Goal: Information Seeking & Learning: Learn about a topic

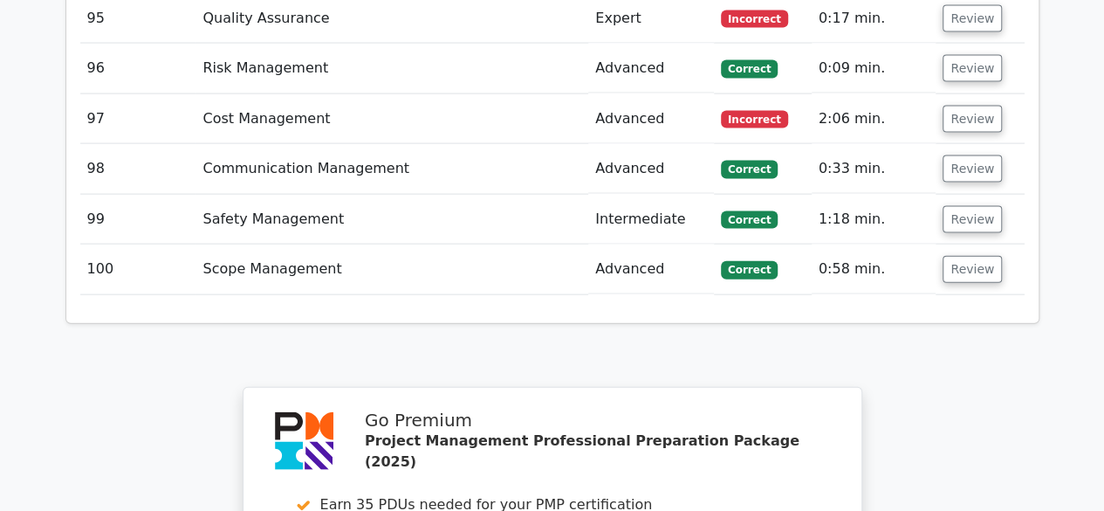
scroll to position [8937, 0]
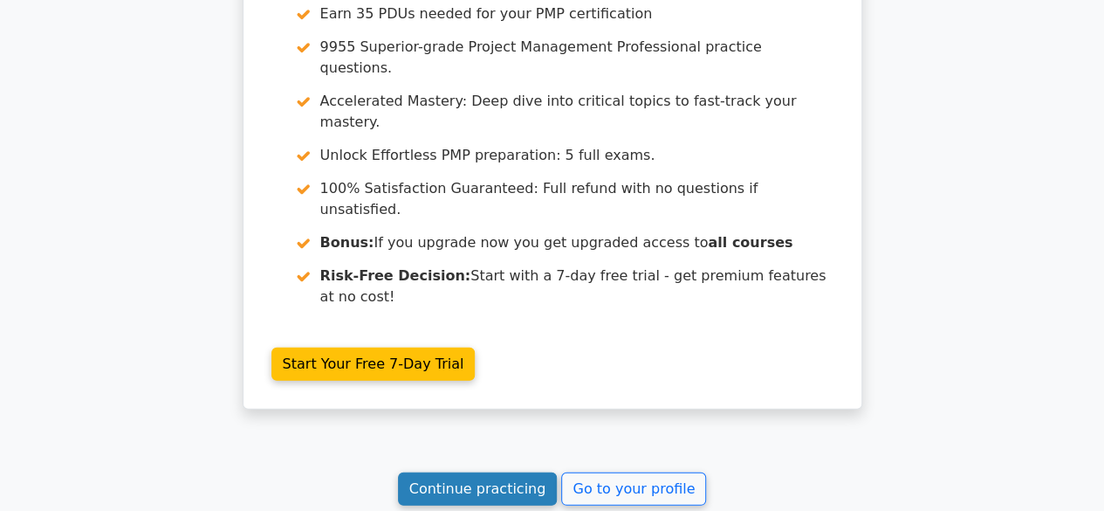
click at [517, 472] on link "Continue practicing" at bounding box center [478, 488] width 160 height 33
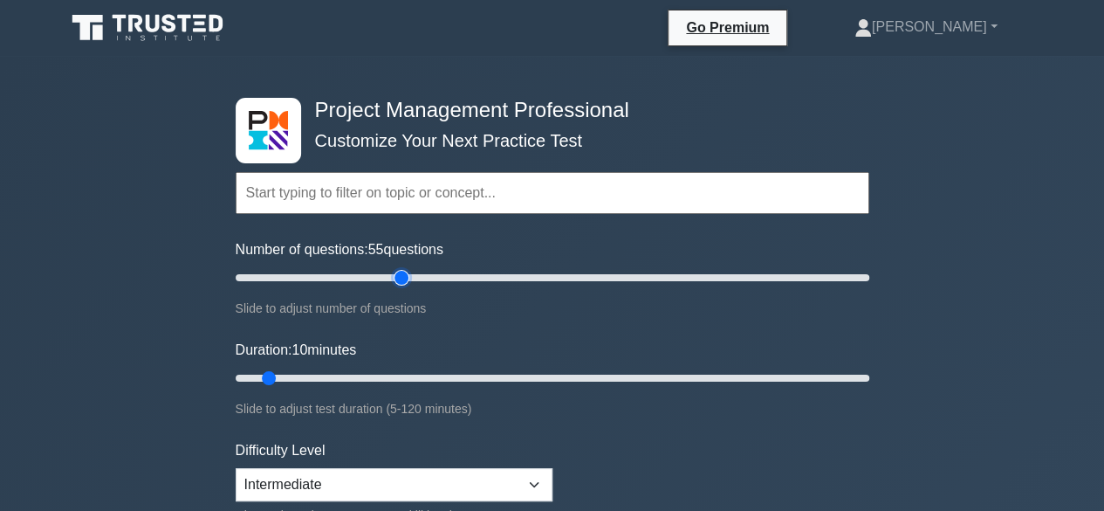
click at [409, 277] on input "Number of questions: 55 questions" at bounding box center [553, 277] width 634 height 21
type input "50"
click at [388, 280] on input "Number of questions: 50 questions" at bounding box center [553, 277] width 634 height 21
click at [391, 376] on input "Duration: 35 minutes" at bounding box center [553, 377] width 634 height 21
click at [444, 373] on input "Duration: 45 minutes" at bounding box center [553, 377] width 634 height 21
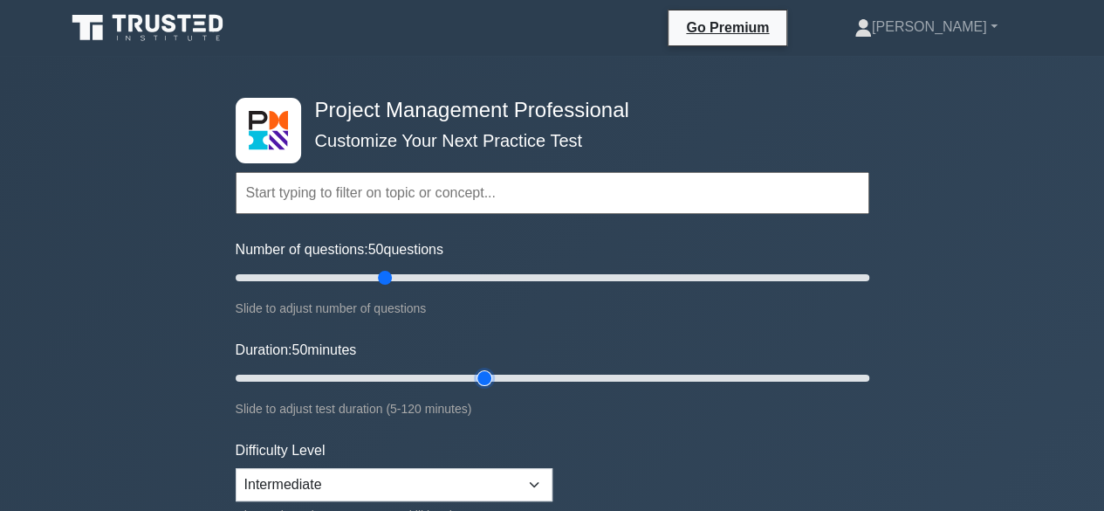
click at [485, 376] on input "Duration: 50 minutes" at bounding box center [553, 377] width 634 height 21
type input "55"
click at [511, 374] on input "Duration: 55 minutes" at bounding box center [553, 377] width 634 height 21
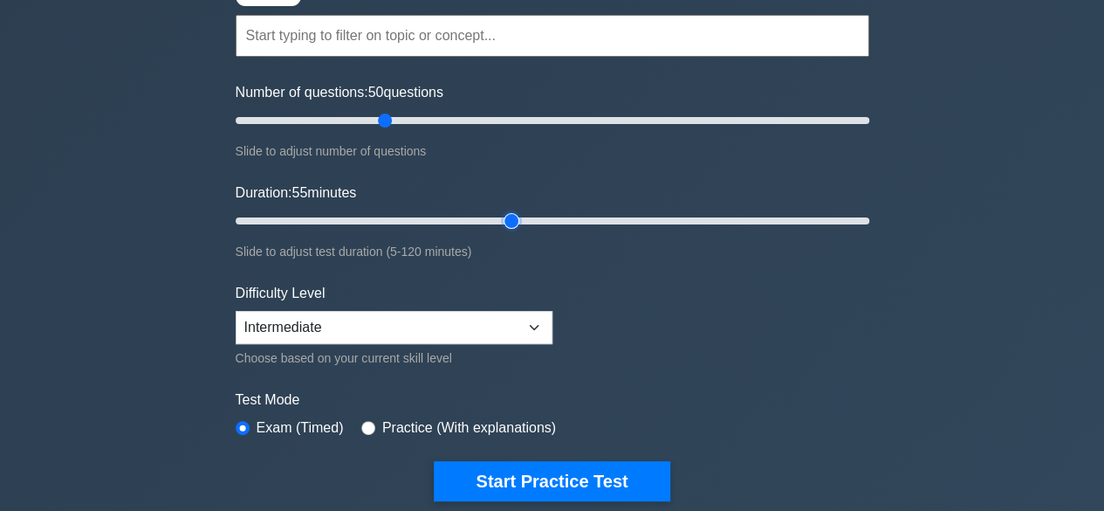
scroll to position [159, 0]
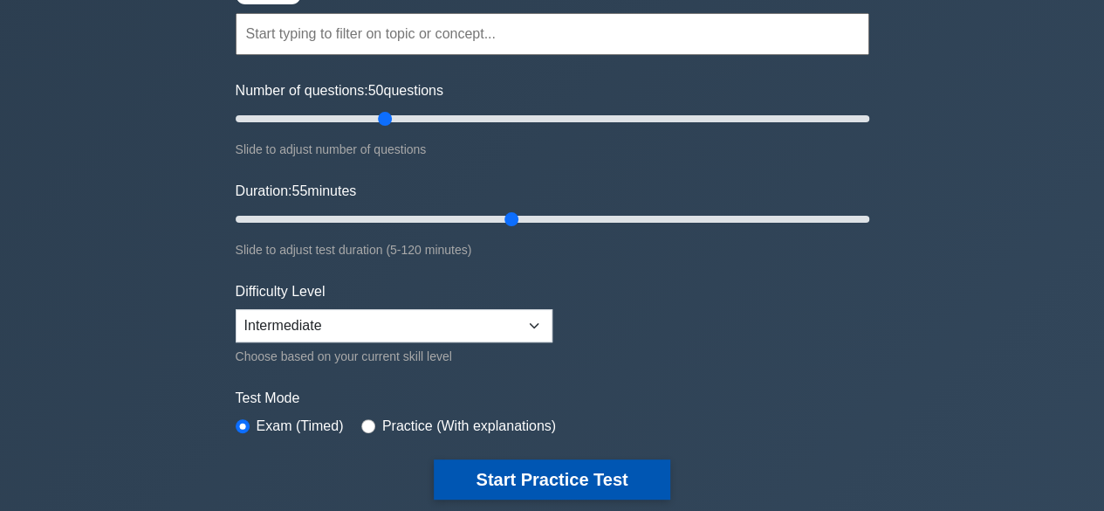
click at [495, 477] on button "Start Practice Test" at bounding box center [552, 479] width 236 height 40
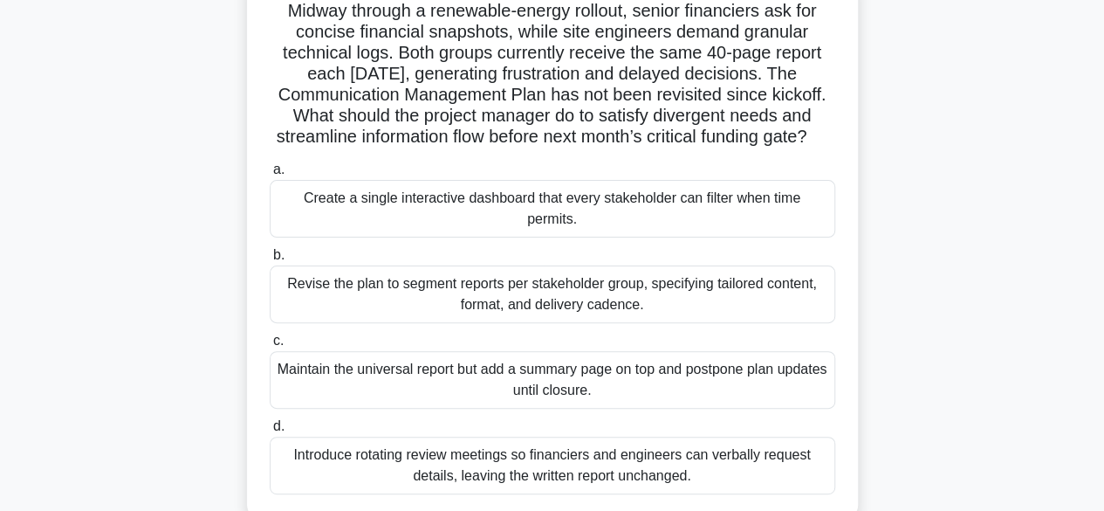
scroll to position [129, 0]
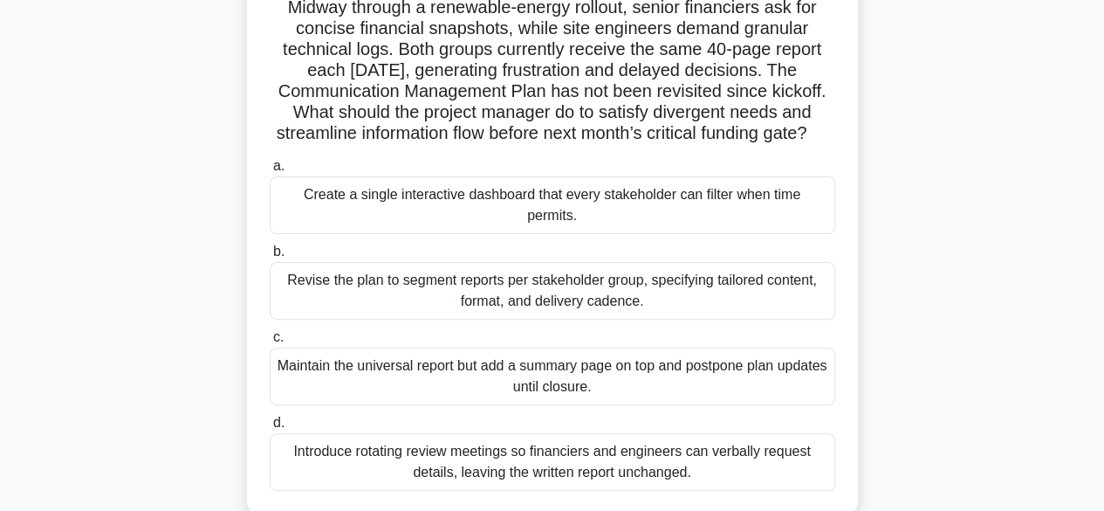
click at [319, 292] on div "Revise the plan to segment reports per stakeholder group, specifying tailored c…" at bounding box center [553, 291] width 566 height 58
click at [270, 258] on input "b. Revise the plan to segment reports per stakeholder group, specifying tailore…" at bounding box center [270, 251] width 0 height 11
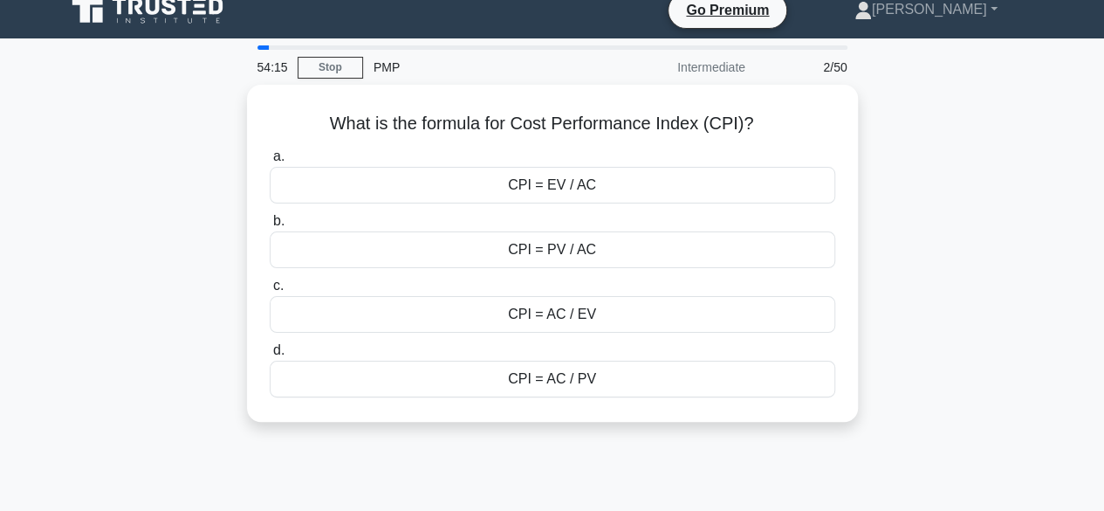
scroll to position [0, 0]
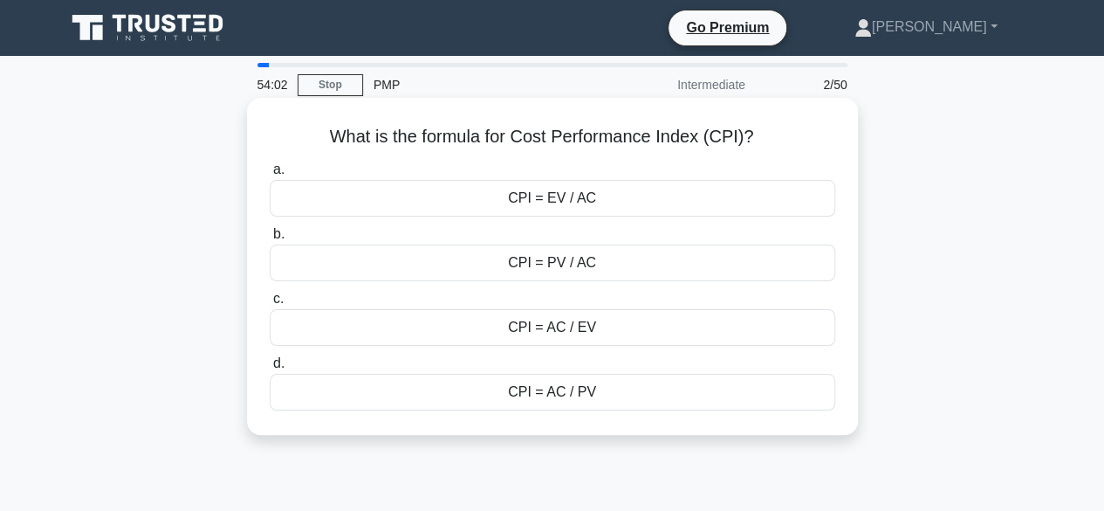
click at [376, 213] on div "CPI = EV / AC" at bounding box center [553, 198] width 566 height 37
click at [270, 175] on input "a. CPI = EV / AC" at bounding box center [270, 169] width 0 height 11
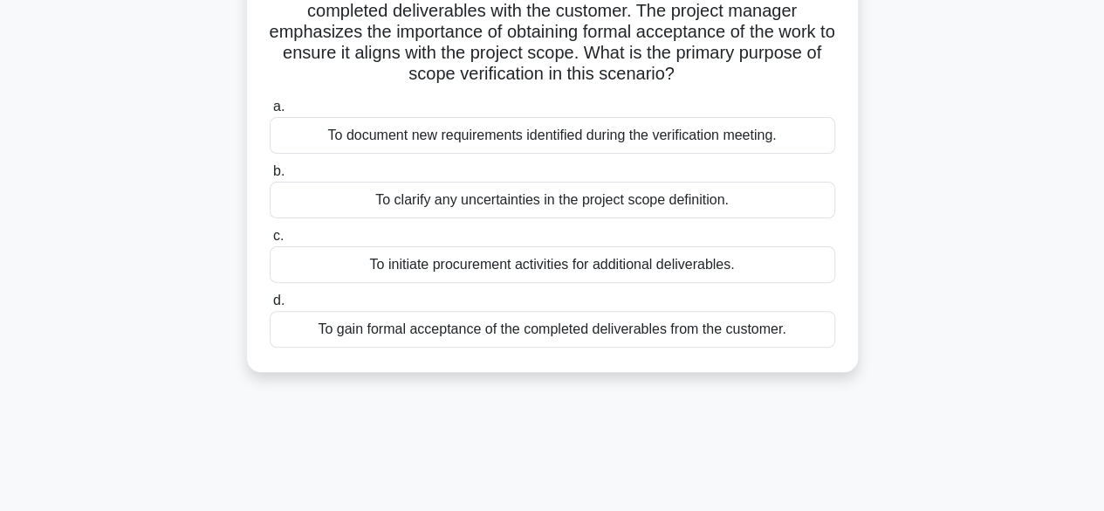
scroll to position [152, 0]
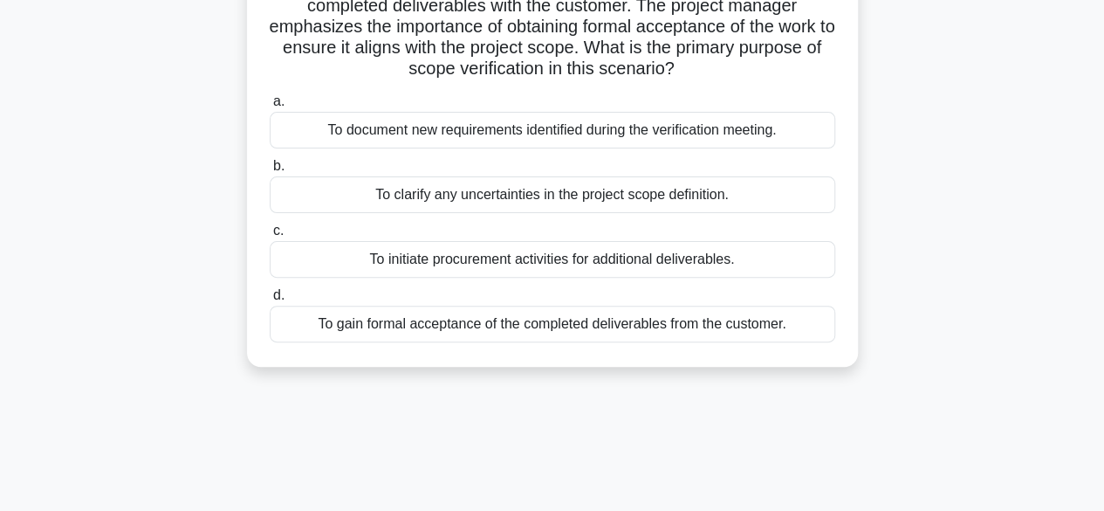
click at [367, 328] on div "To gain formal acceptance of the completed deliverables from the customer." at bounding box center [553, 324] width 566 height 37
click at [270, 301] on input "d. To gain formal acceptance of the completed deliverables from the customer." at bounding box center [270, 295] width 0 height 11
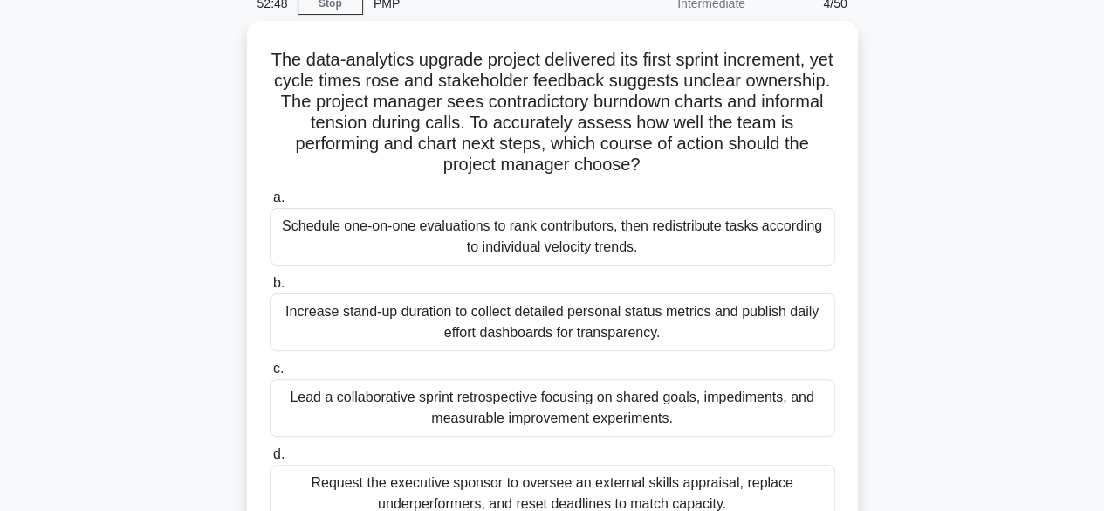
scroll to position [84, 0]
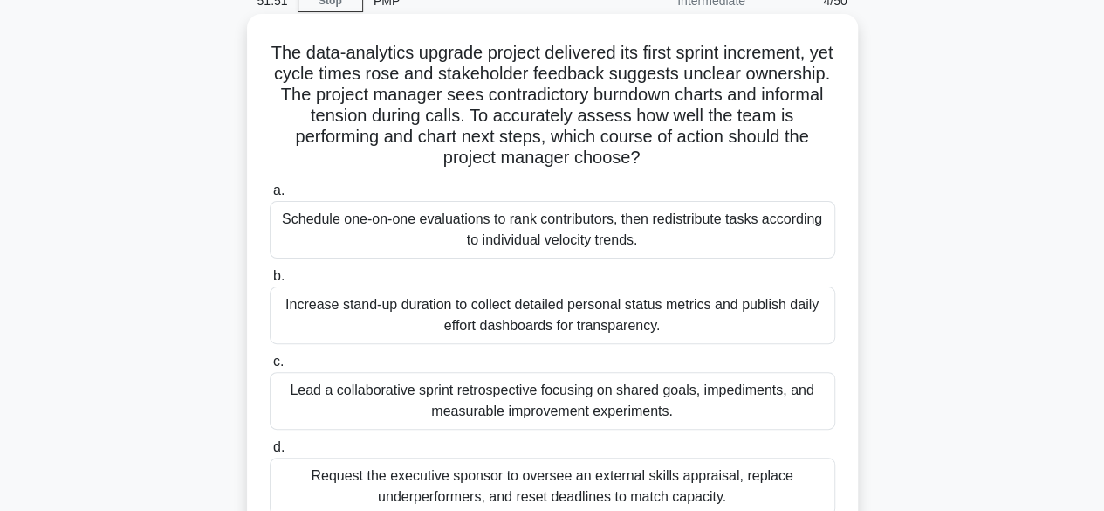
click at [338, 395] on div "Lead a collaborative sprint retrospective focusing on shared goals, impediments…" at bounding box center [553, 401] width 566 height 58
click at [270, 367] on input "c. Lead a collaborative sprint retrospective focusing on shared goals, impedime…" at bounding box center [270, 361] width 0 height 11
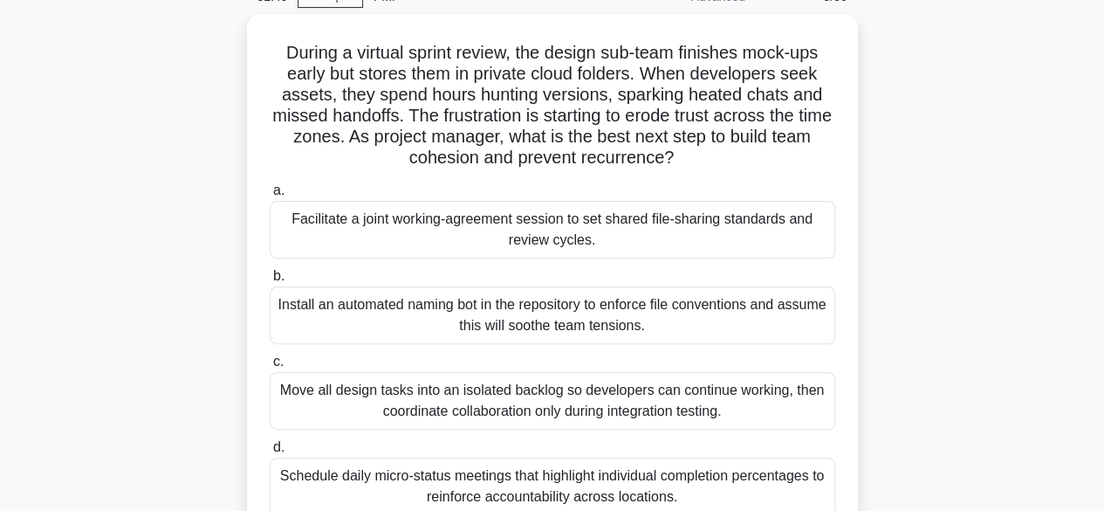
scroll to position [94, 0]
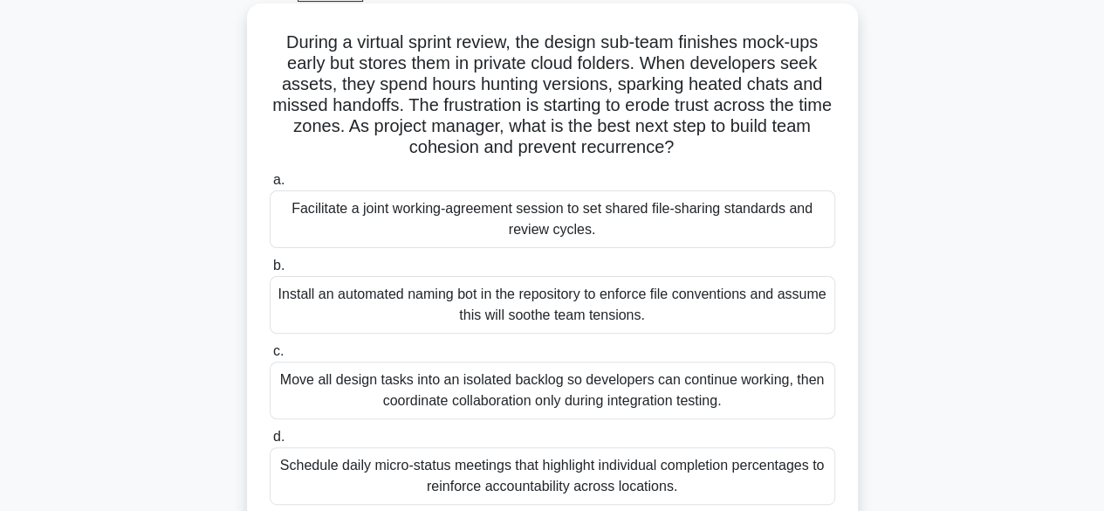
click at [316, 216] on div "Facilitate a joint working-agreement session to set shared file-sharing standar…" at bounding box center [553, 219] width 566 height 58
click at [270, 186] on input "a. Facilitate a joint working-agreement session to set shared file-sharing stan…" at bounding box center [270, 180] width 0 height 11
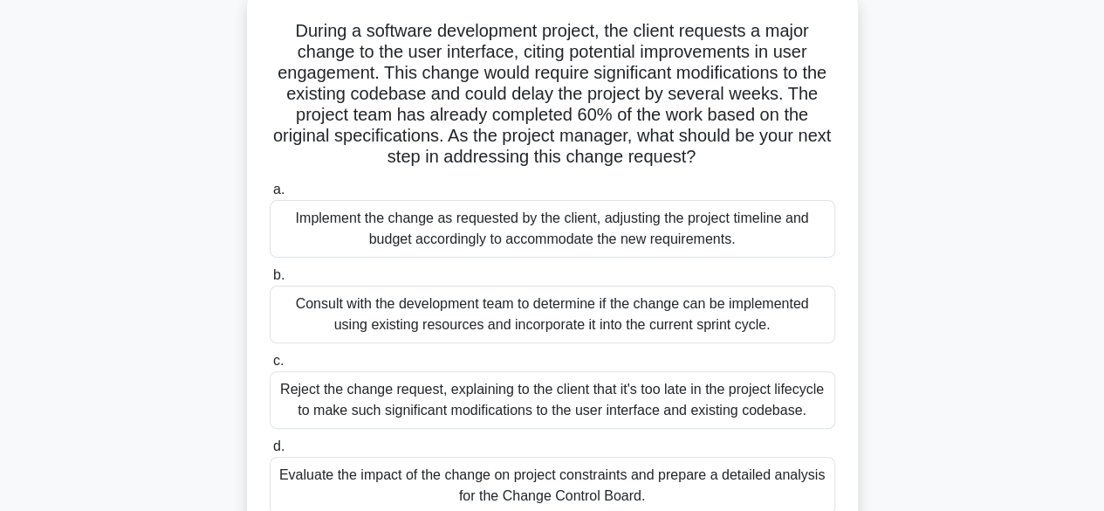
scroll to position [111, 0]
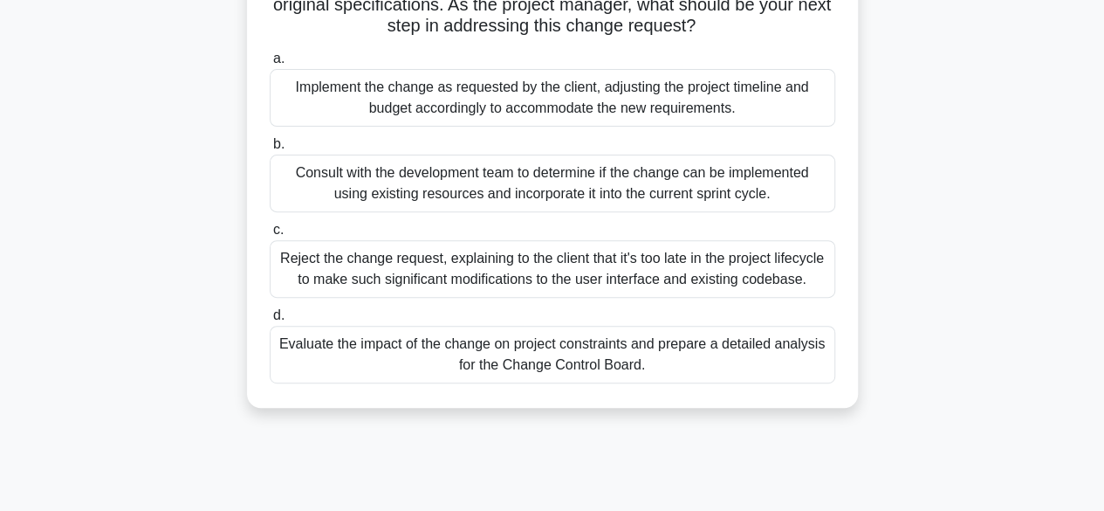
click at [728, 367] on div "Evaluate the impact of the change on project constraints and prepare a detailed…" at bounding box center [553, 355] width 566 height 58
click at [270, 321] on input "d. Evaluate the impact of the change on project constraints and prepare a detai…" at bounding box center [270, 315] width 0 height 11
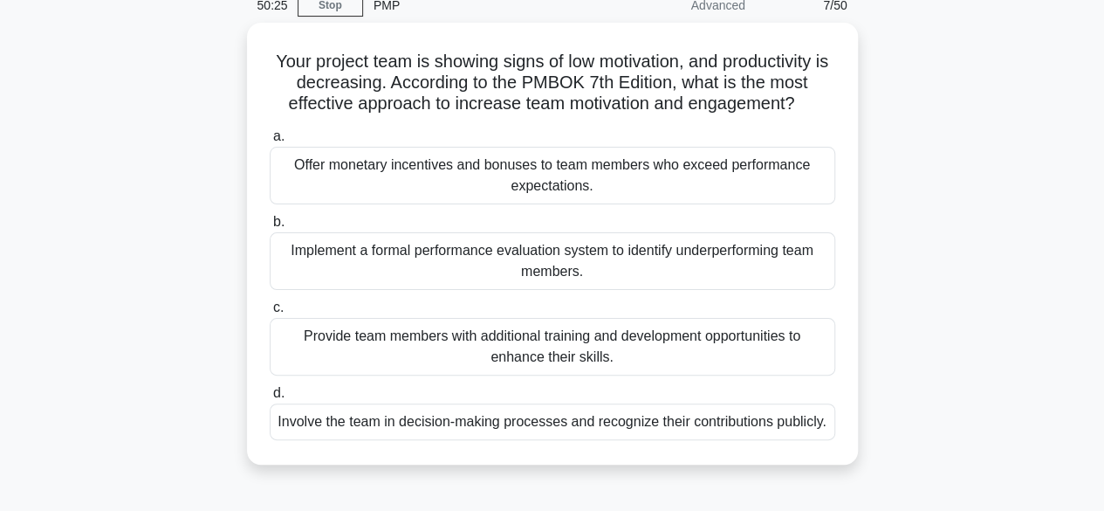
scroll to position [81, 0]
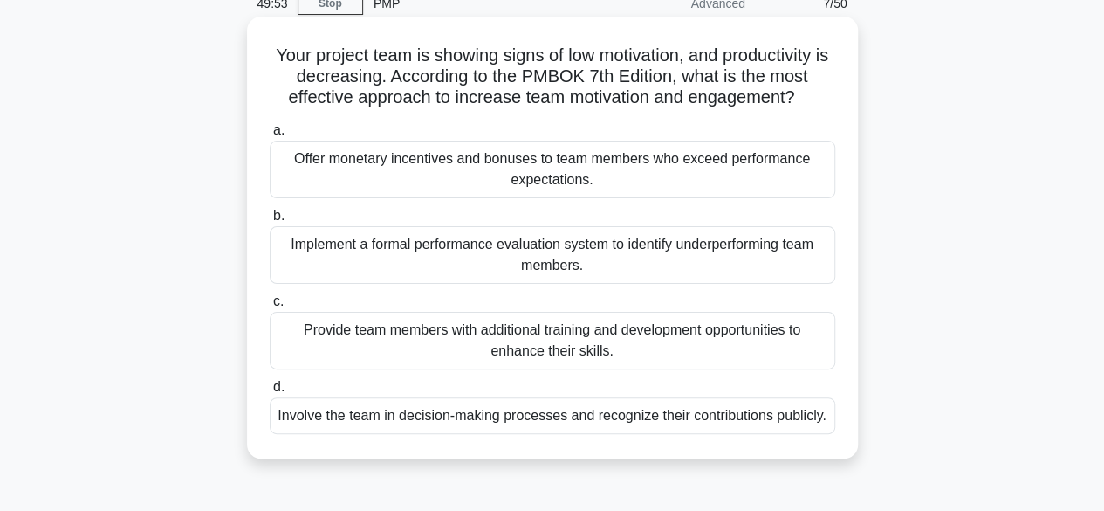
click at [733, 418] on div "Involve the team in decision-making processes and recognize their contributions…" at bounding box center [553, 415] width 566 height 37
click at [270, 393] on input "d. Involve the team in decision-making processes and recognize their contributi…" at bounding box center [270, 386] width 0 height 11
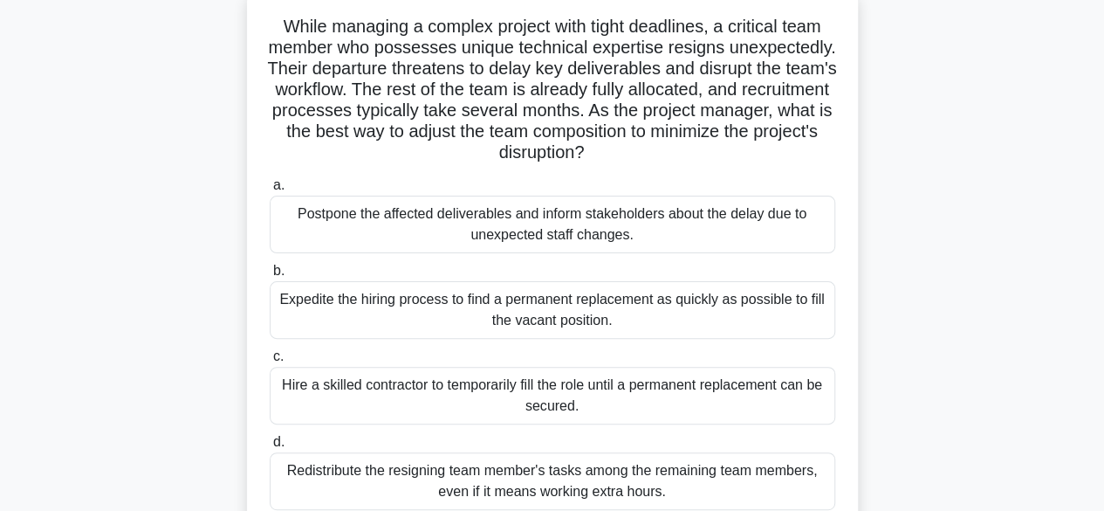
scroll to position [112, 0]
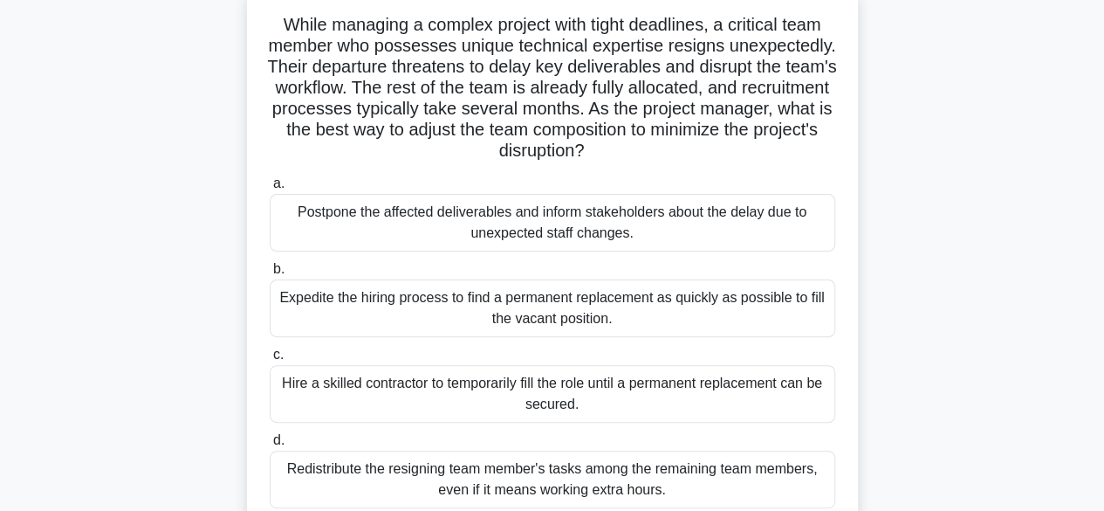
click at [691, 402] on div "Hire a skilled contractor to temporarily fill the role until a permanent replac…" at bounding box center [553, 394] width 566 height 58
click at [270, 361] on input "c. Hire a skilled contractor to temporarily fill the role until a permanent rep…" at bounding box center [270, 354] width 0 height 11
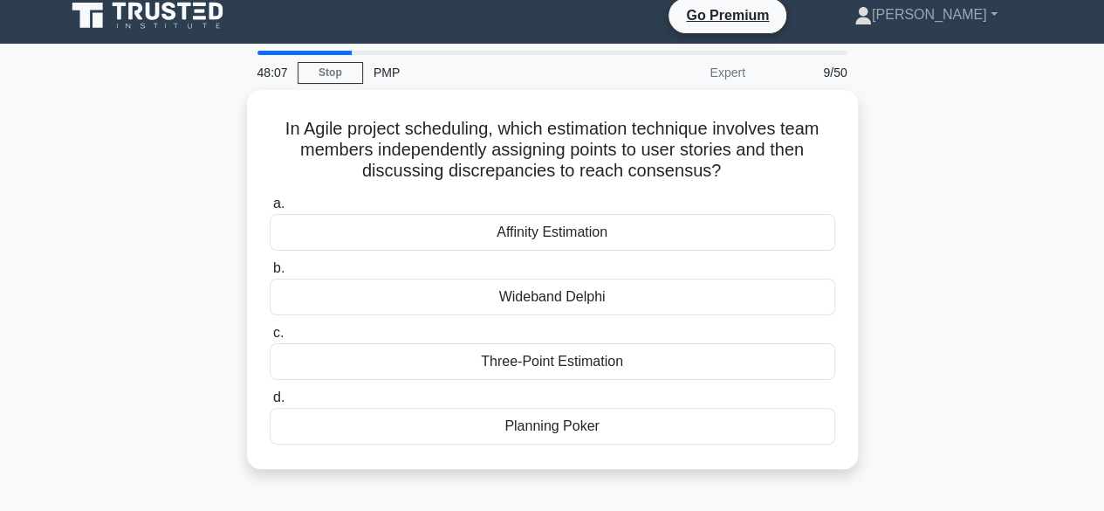
scroll to position [0, 0]
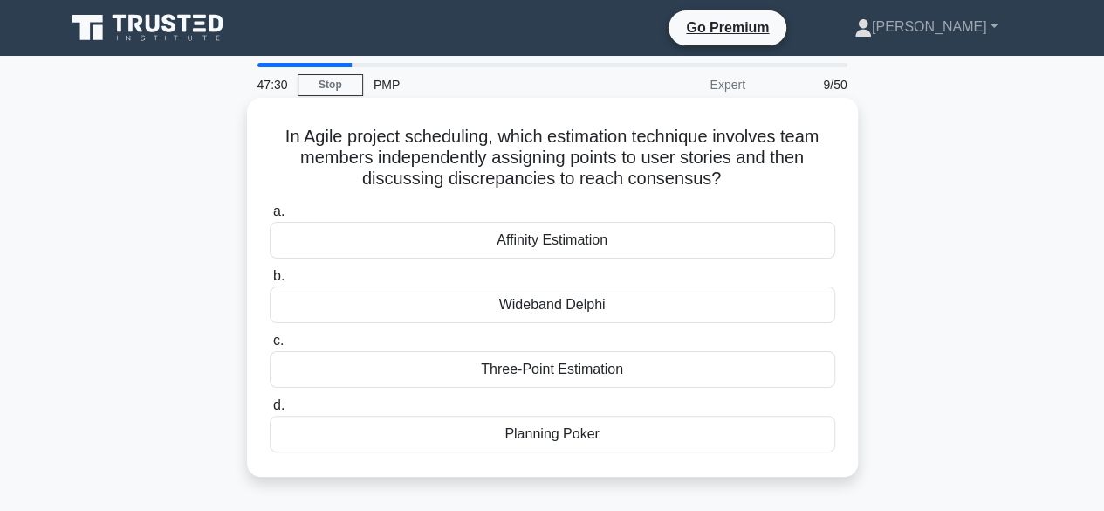
click at [625, 250] on div "Affinity Estimation" at bounding box center [553, 240] width 566 height 37
click at [270, 217] on input "a. Affinity Estimation" at bounding box center [270, 211] width 0 height 11
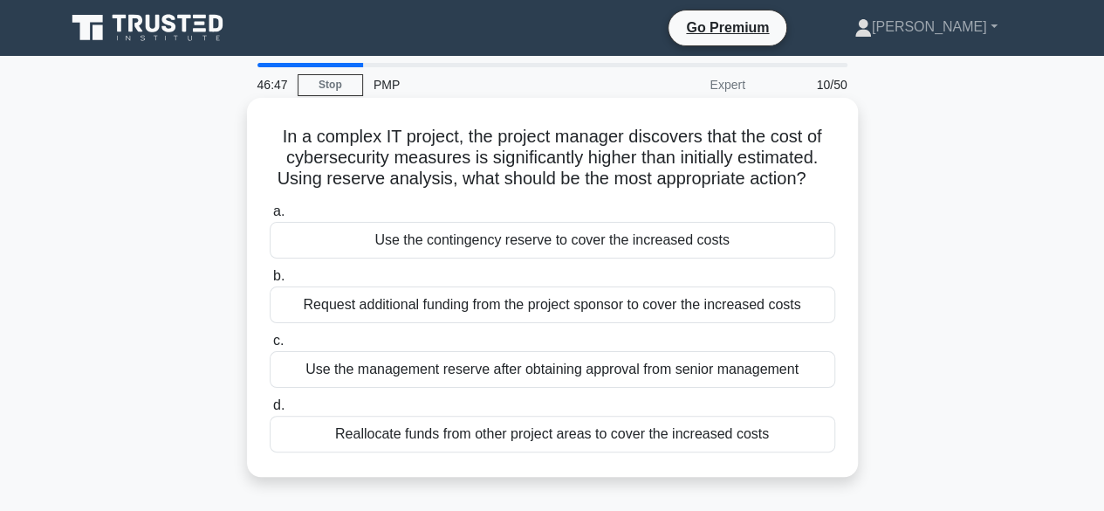
click at [614, 370] on div "Use the management reserve after obtaining approval from senior management" at bounding box center [553, 369] width 566 height 37
click at [270, 347] on input "c. Use the management reserve after obtaining approval from senior management" at bounding box center [270, 340] width 0 height 11
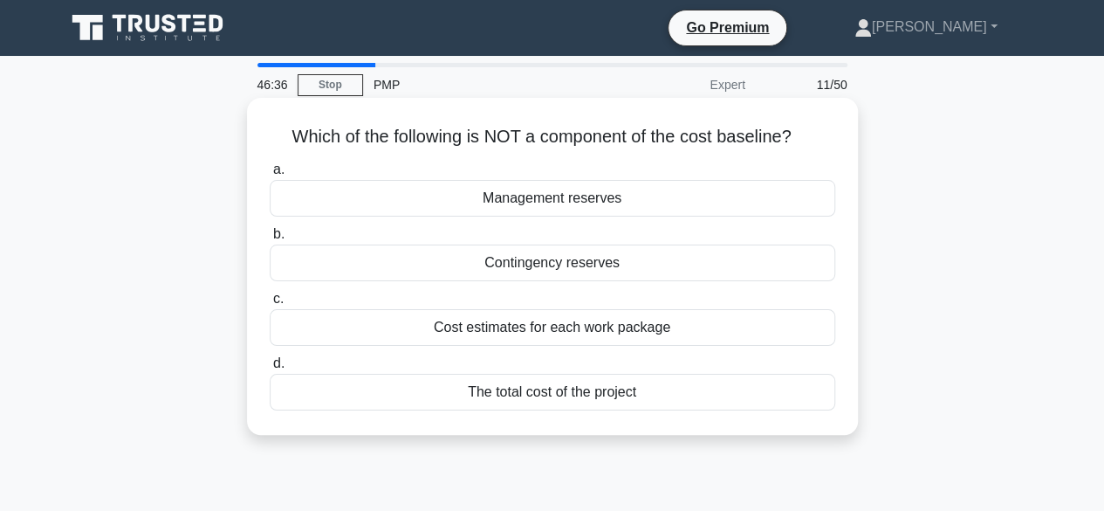
click at [637, 209] on div "Management reserves" at bounding box center [553, 198] width 566 height 37
click at [270, 175] on input "a. Management reserves" at bounding box center [270, 169] width 0 height 11
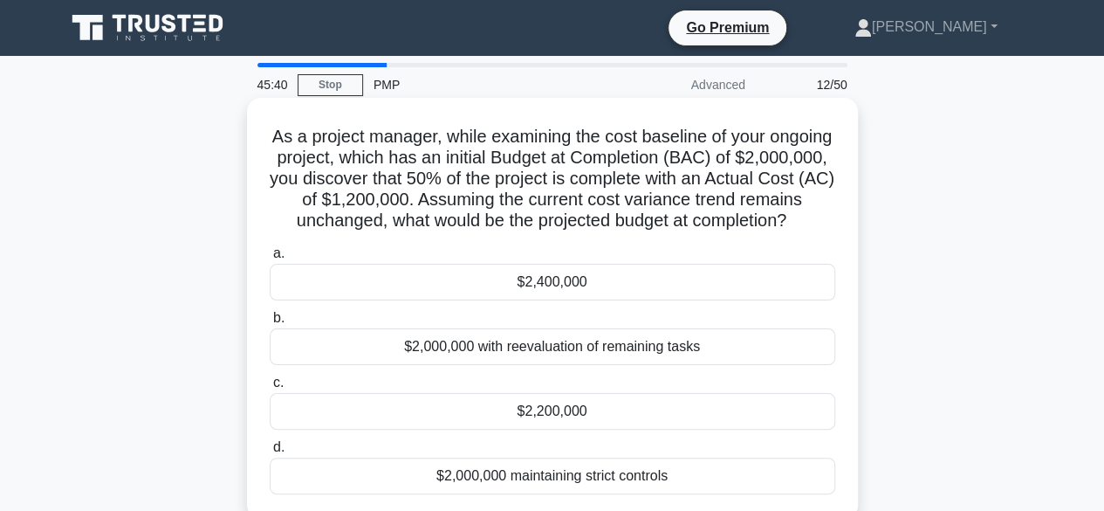
click at [573, 300] on div "$2,400,000" at bounding box center [553, 282] width 566 height 37
click at [270, 259] on input "a. $2,400,000" at bounding box center [270, 253] width 0 height 11
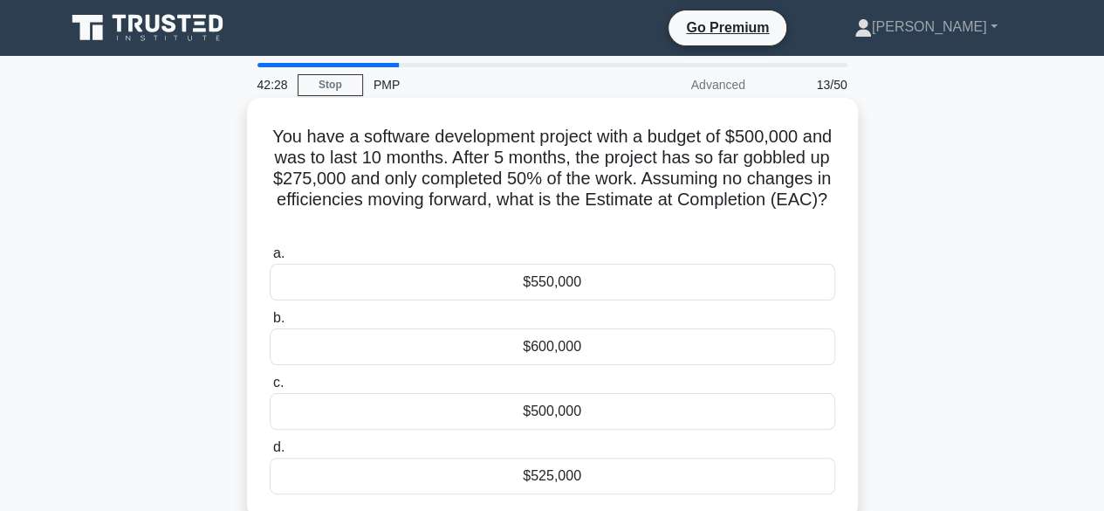
click at [566, 286] on div "$550,000" at bounding box center [553, 282] width 566 height 37
click at [270, 259] on input "a. $550,000" at bounding box center [270, 253] width 0 height 11
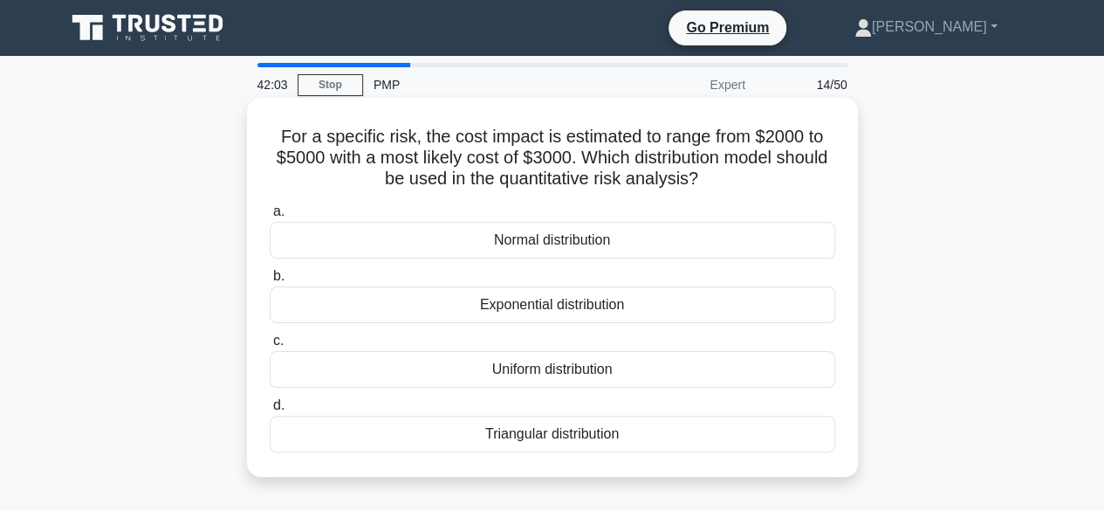
click at [528, 436] on div "Triangular distribution" at bounding box center [553, 433] width 566 height 37
click at [270, 411] on input "d. Triangular distribution" at bounding box center [270, 405] width 0 height 11
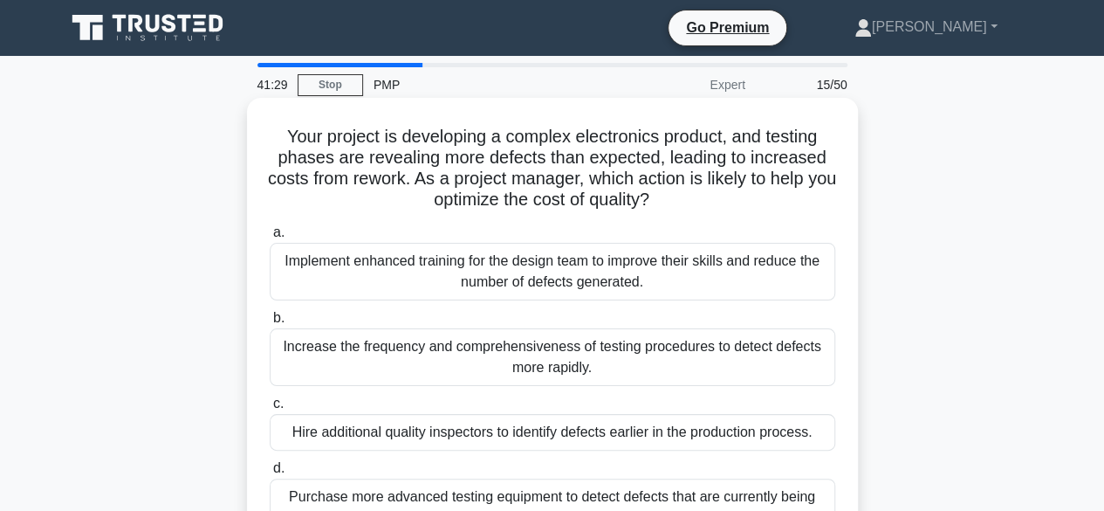
click at [442, 283] on div "Implement enhanced training for the design team to improve their skills and red…" at bounding box center [553, 272] width 566 height 58
click at [270, 238] on input "a. Implement enhanced training for the design team to improve their skills and …" at bounding box center [270, 232] width 0 height 11
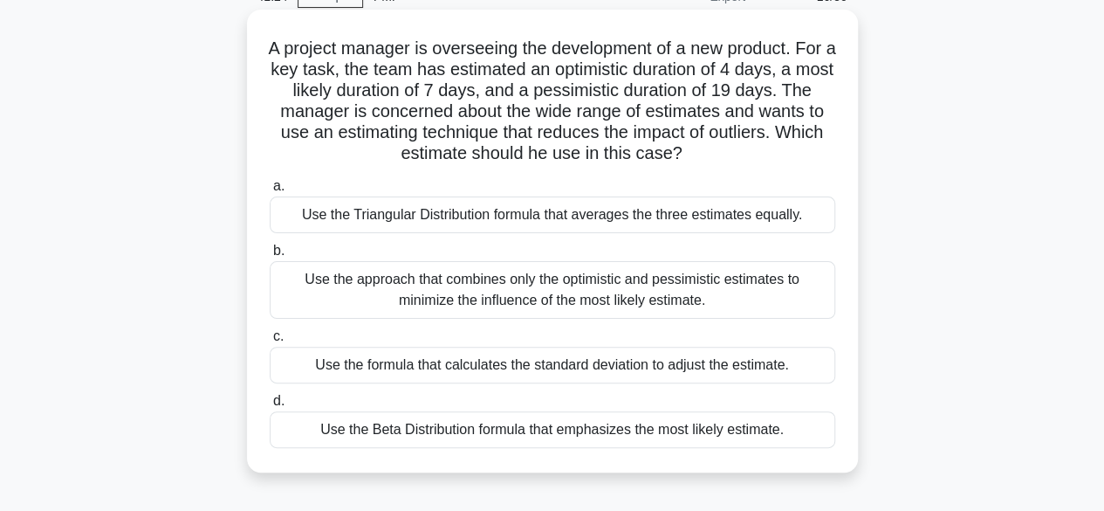
scroll to position [93, 0]
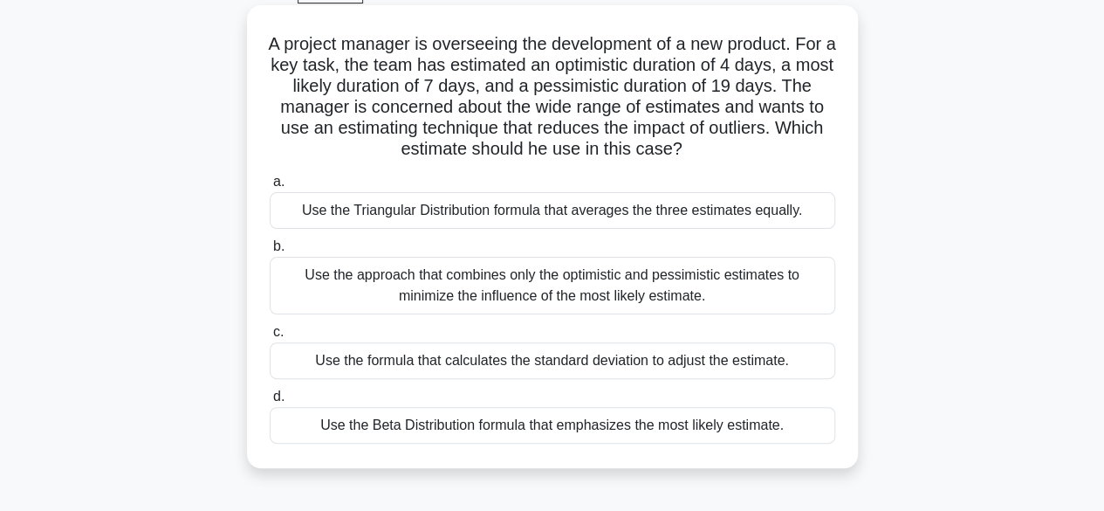
click at [639, 435] on div "Use the Beta Distribution formula that emphasizes the most likely estimate." at bounding box center [553, 425] width 566 height 37
click at [270, 402] on input "d. Use the Beta Distribution formula that emphasizes the most likely estimate." at bounding box center [270, 396] width 0 height 11
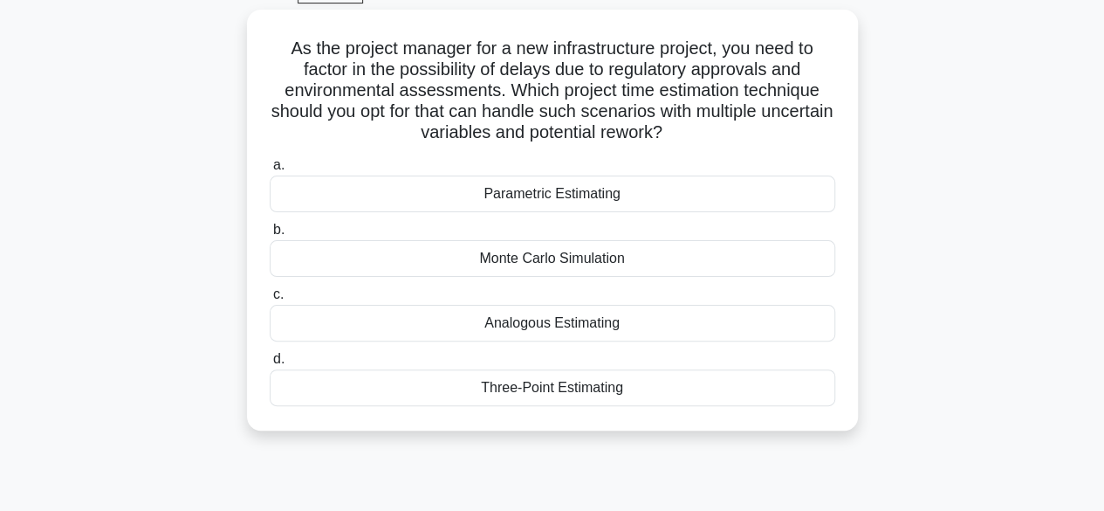
scroll to position [0, 0]
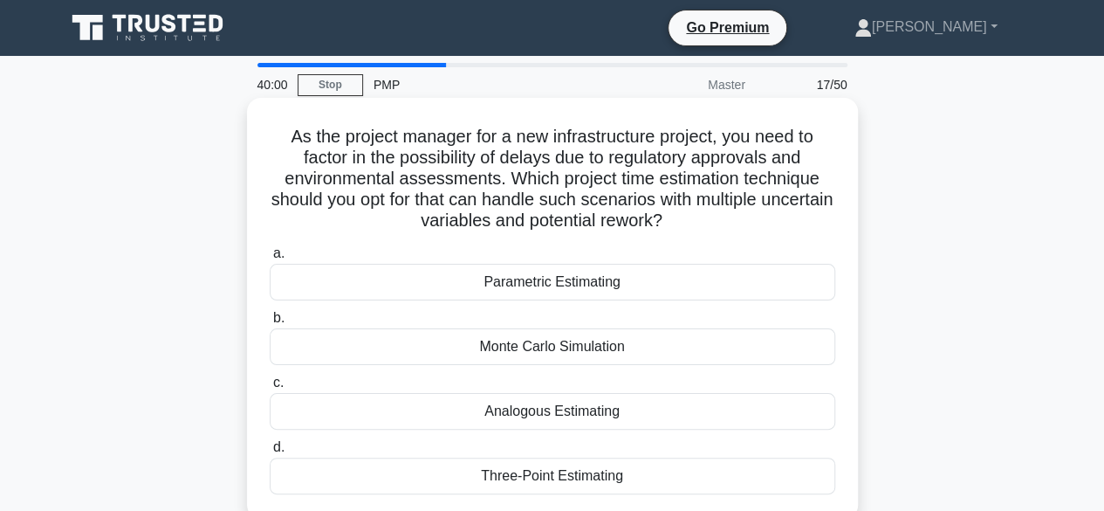
click at [604, 356] on div "Monte Carlo Simulation" at bounding box center [553, 346] width 566 height 37
click at [270, 324] on input "b. Monte Carlo Simulation" at bounding box center [270, 317] width 0 height 11
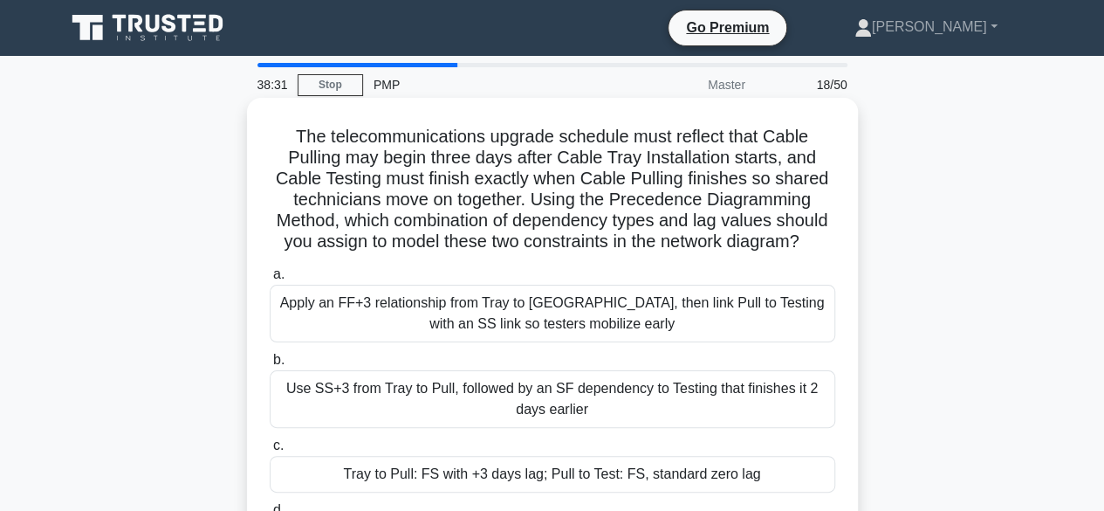
click at [632, 323] on div "Apply an FF+3 relationship from Tray to Pull, then link Pull to Testing with an…" at bounding box center [553, 314] width 566 height 58
click at [270, 280] on input "a. Apply an FF+3 relationship from Tray to Pull, then link Pull to Testing with…" at bounding box center [270, 274] width 0 height 11
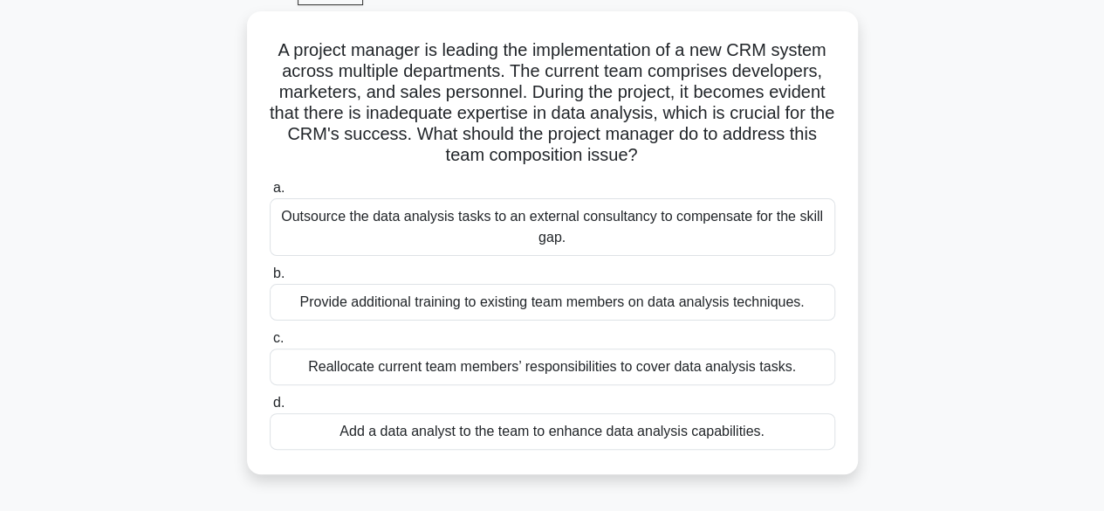
scroll to position [97, 0]
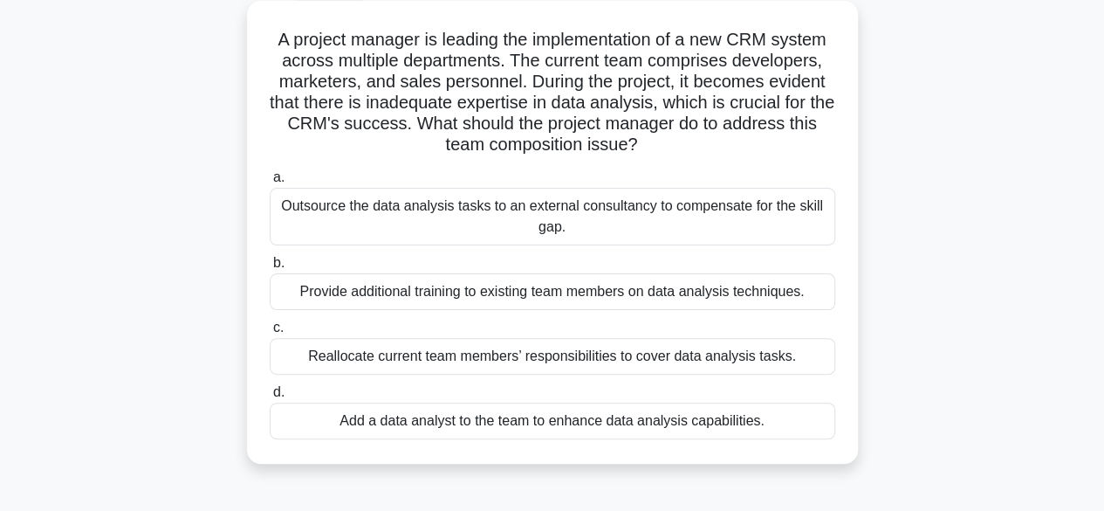
click at [707, 426] on div "Add a data analyst to the team to enhance data analysis capabilities." at bounding box center [553, 420] width 566 height 37
click at [270, 398] on input "d. Add a data analyst to the team to enhance data analysis capabilities." at bounding box center [270, 392] width 0 height 11
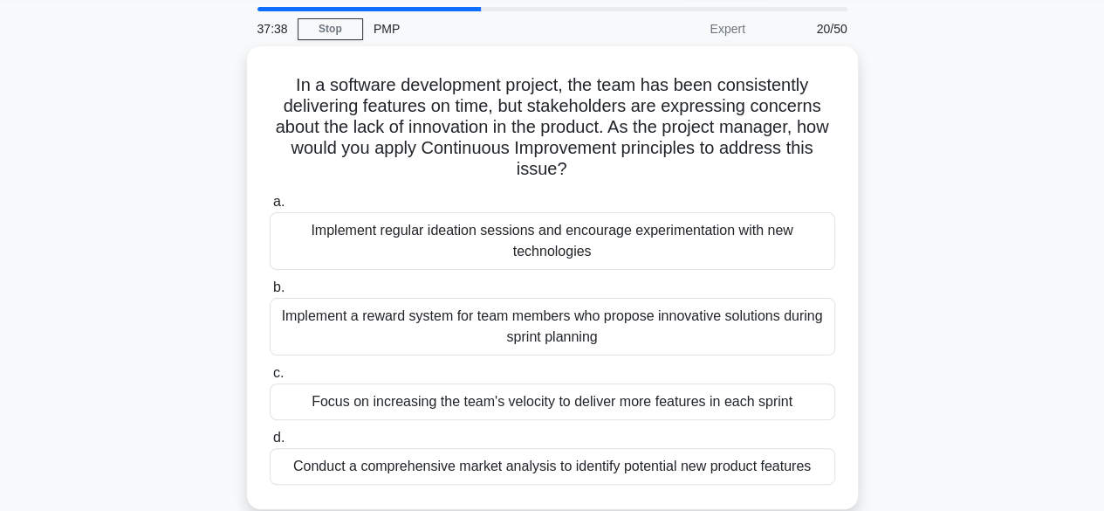
scroll to position [57, 0]
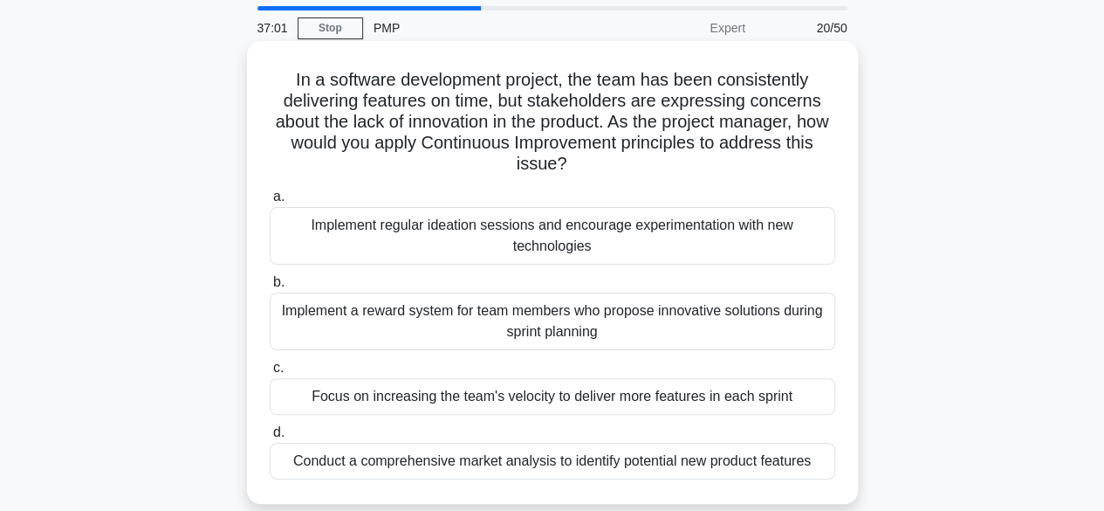
click at [605, 249] on div "Implement regular ideation sessions and encourage experimentation with new tech…" at bounding box center [553, 236] width 566 height 58
click at [270, 203] on input "a. Implement regular ideation sessions and encourage experimentation with new t…" at bounding box center [270, 196] width 0 height 11
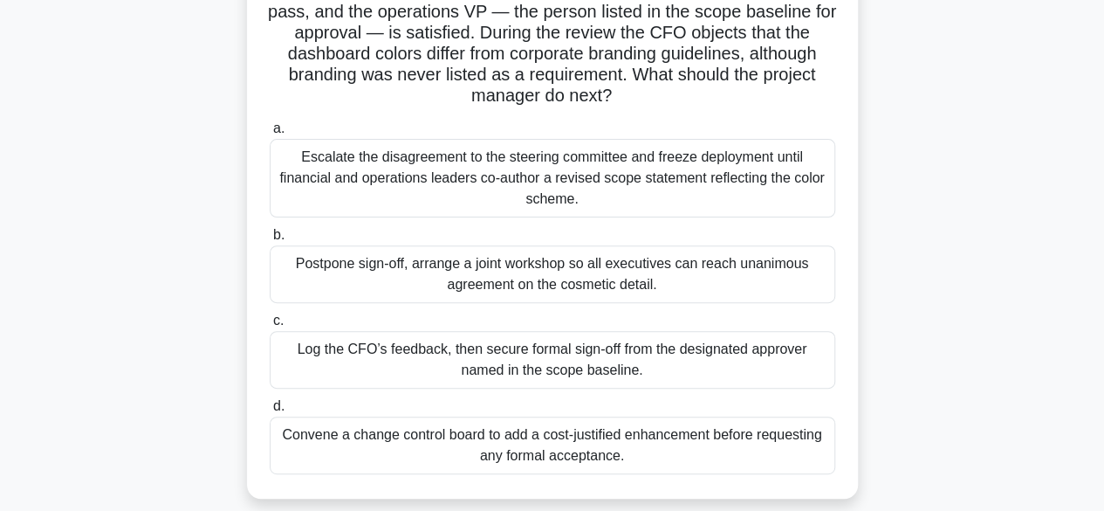
scroll to position [171, 0]
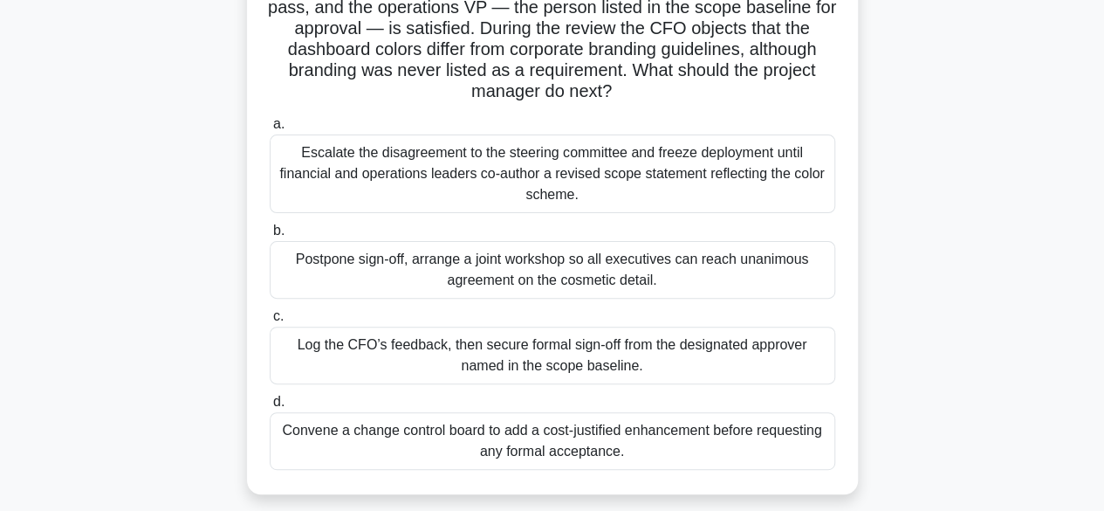
click at [752, 357] on div "Log the CFO’s feedback, then secure formal sign-off from the designated approve…" at bounding box center [553, 355] width 566 height 58
click at [270, 322] on input "c. Log the CFO’s feedback, then secure formal sign-off from the designated appr…" at bounding box center [270, 316] width 0 height 11
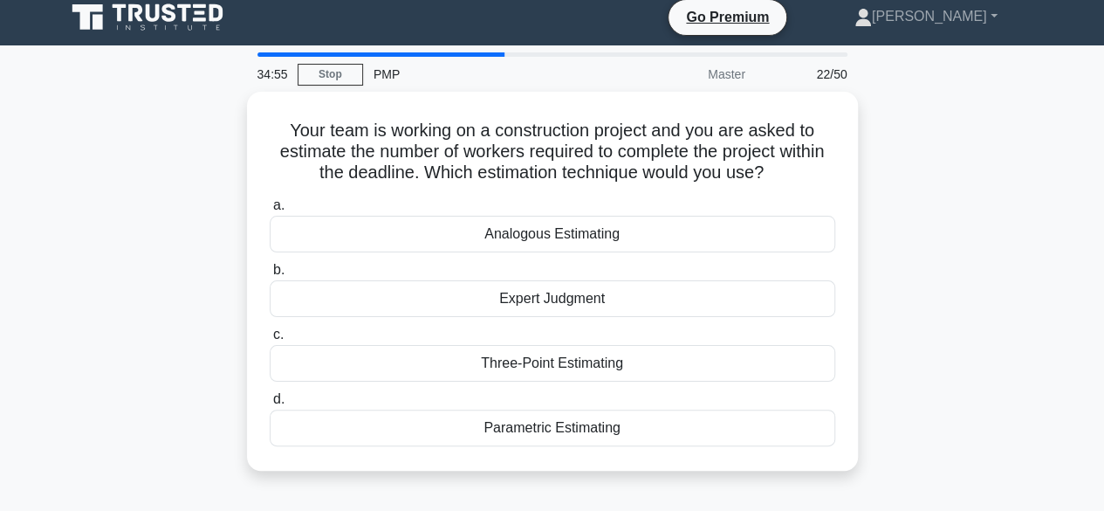
scroll to position [11, 0]
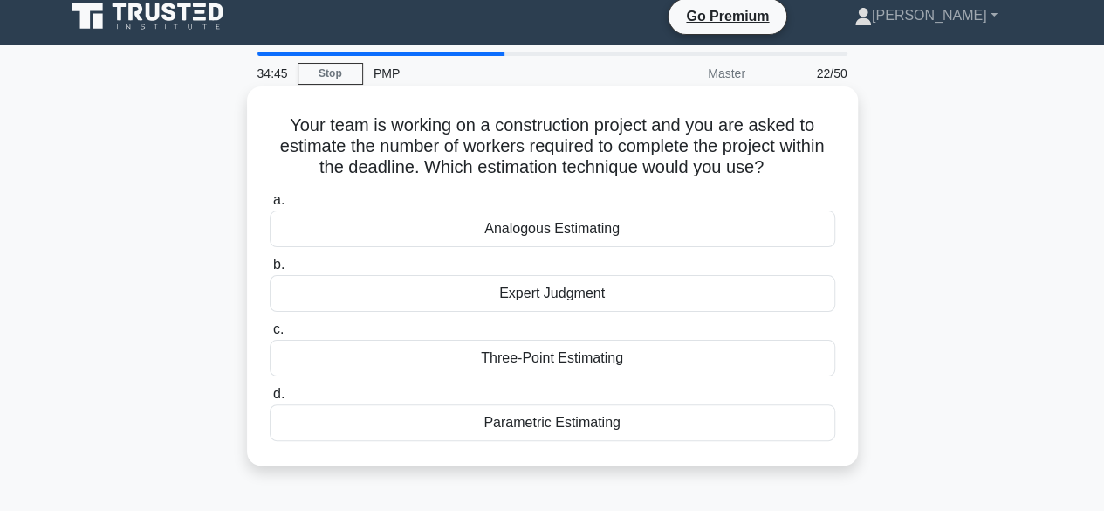
click at [644, 433] on div "Parametric Estimating" at bounding box center [553, 422] width 566 height 37
click at [270, 400] on input "d. Parametric Estimating" at bounding box center [270, 393] width 0 height 11
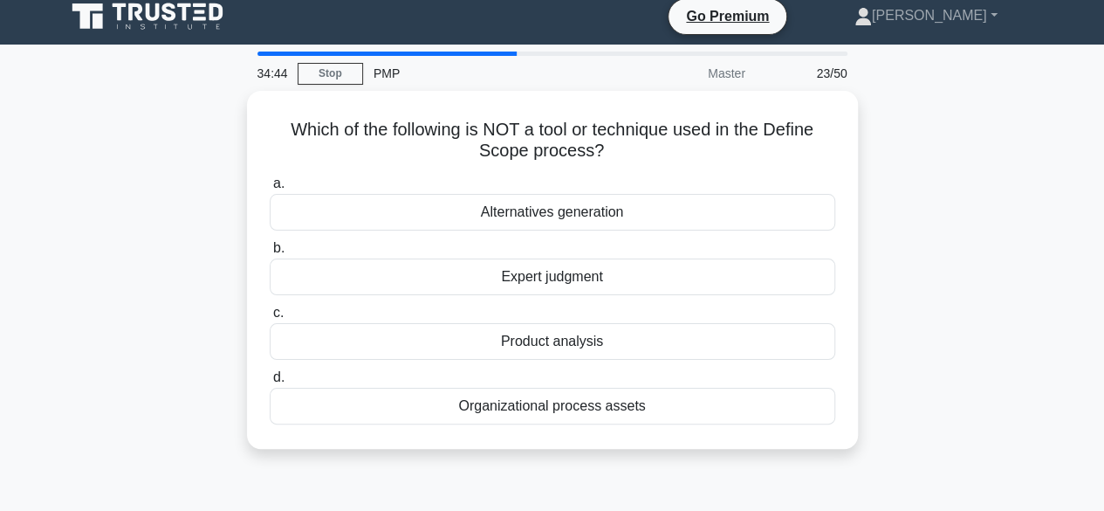
scroll to position [0, 0]
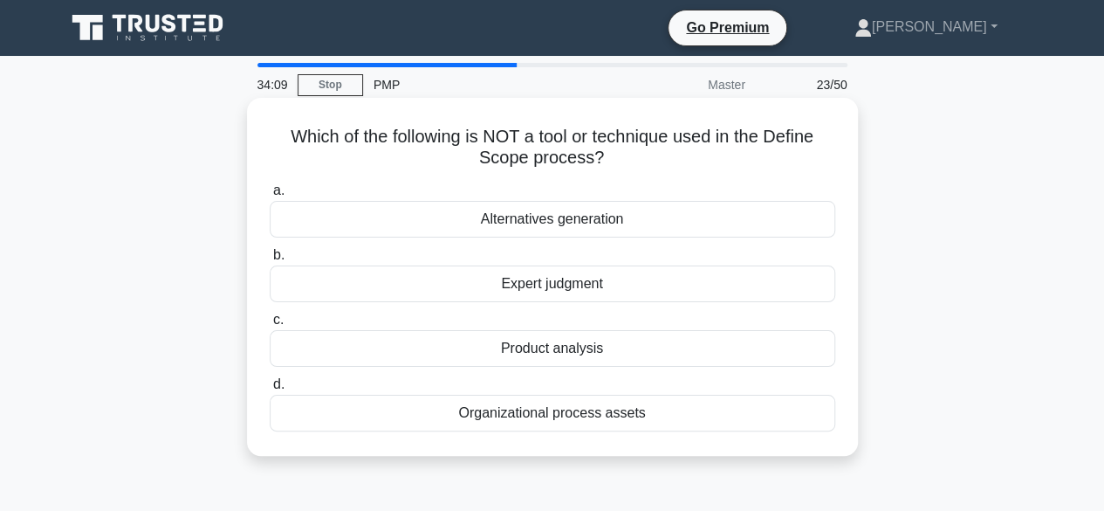
click at [590, 288] on div "Expert judgment" at bounding box center [553, 283] width 566 height 37
click at [270, 261] on input "b. Expert judgment" at bounding box center [270, 255] width 0 height 11
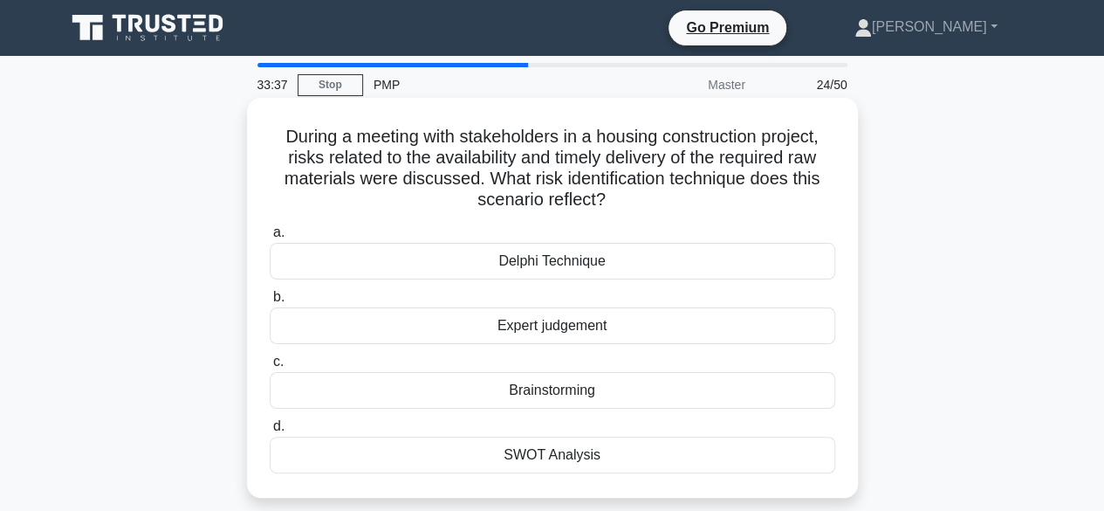
click at [606, 271] on div "Delphi Technique" at bounding box center [553, 261] width 566 height 37
click at [270, 238] on input "a. Delphi Technique" at bounding box center [270, 232] width 0 height 11
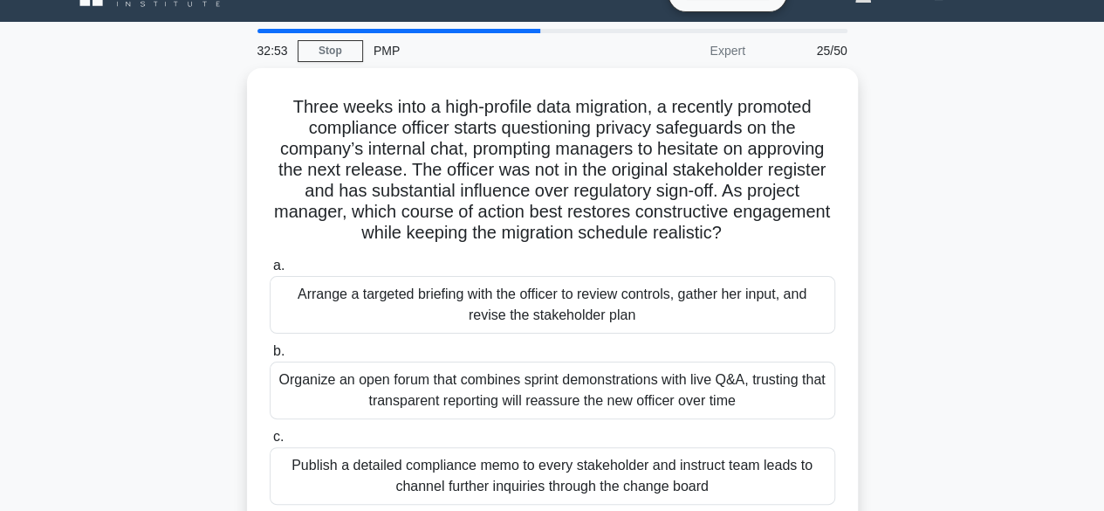
scroll to position [19, 0]
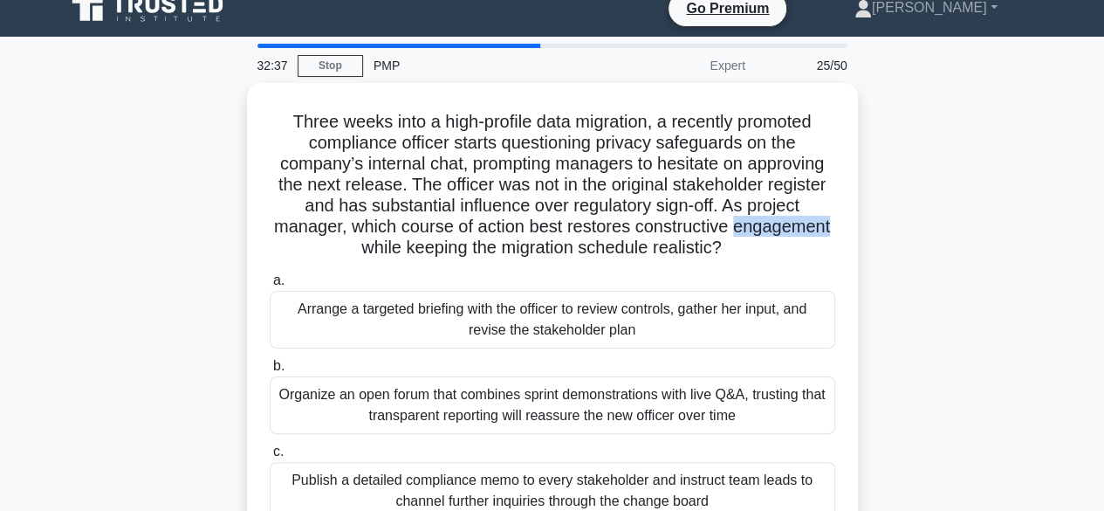
click at [999, 212] on div "Three weeks into a high-profile data migration, a recently promoted compliance …" at bounding box center [552, 366] width 995 height 567
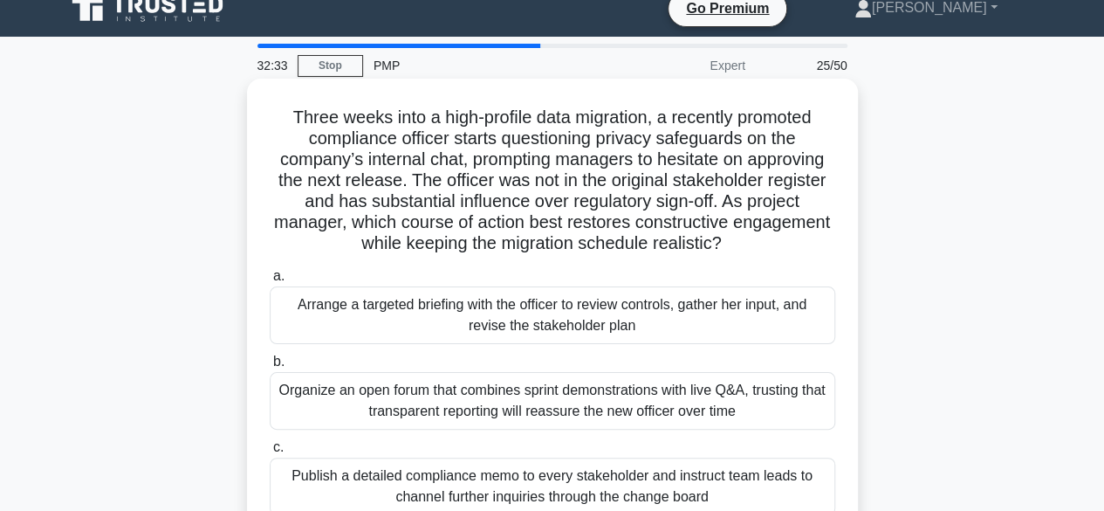
click at [767, 321] on div "Arrange a targeted briefing with the officer to review controls, gather her inp…" at bounding box center [553, 315] width 566 height 58
click at [270, 282] on input "a. Arrange a targeted briefing with the officer to review controls, gather her …" at bounding box center [270, 276] width 0 height 11
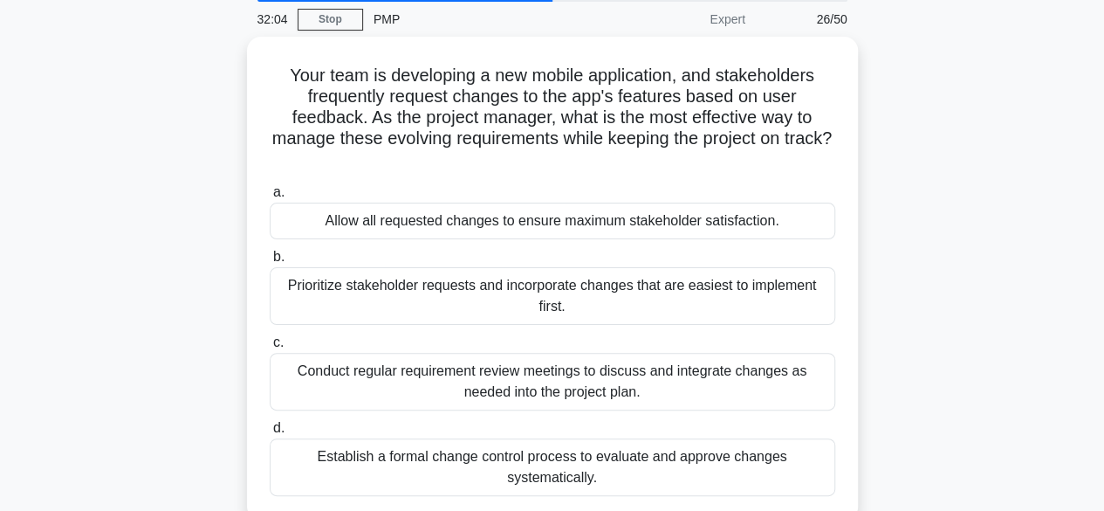
scroll to position [62, 0]
click at [757, 382] on div "Conduct regular requirement review meetings to discuss and integrate changes as…" at bounding box center [553, 381] width 566 height 58
click at [270, 347] on input "c. Conduct regular requirement review meetings to discuss and integrate changes…" at bounding box center [270, 341] width 0 height 11
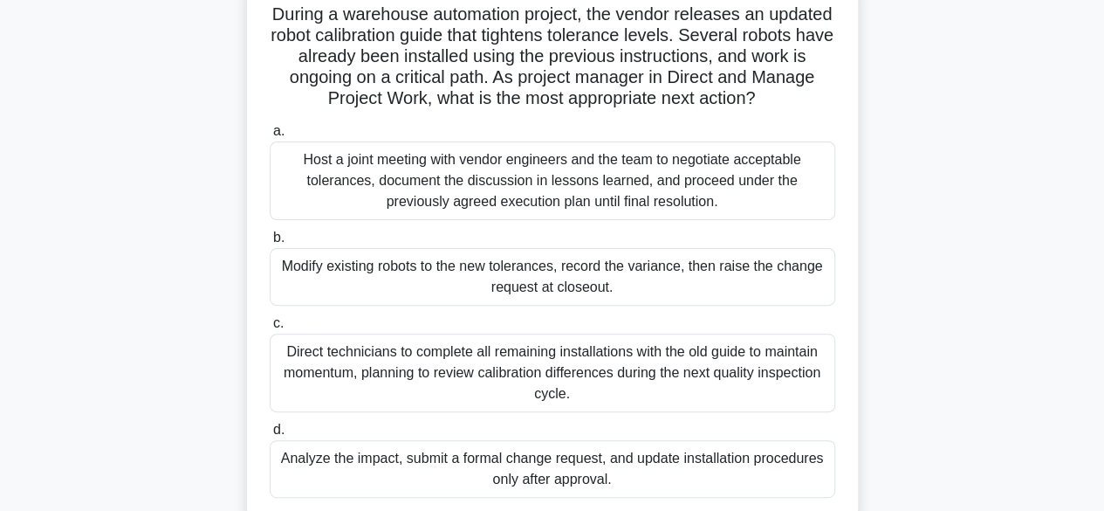
scroll to position [127, 0]
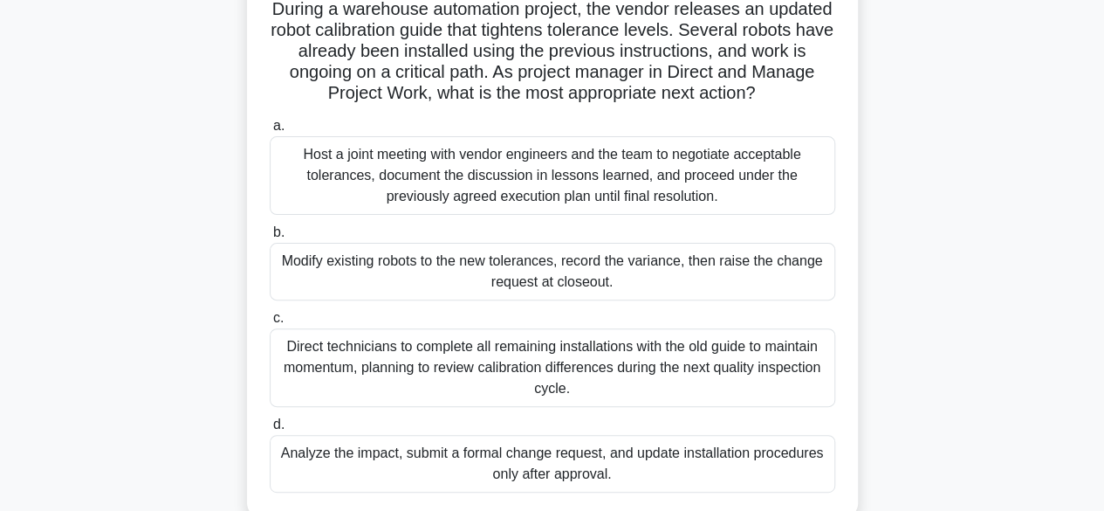
click at [648, 183] on div "Host a joint meeting with vendor engineers and the team to negotiate acceptable…" at bounding box center [553, 175] width 566 height 79
click at [270, 132] on input "a. Host a joint meeting with vendor engineers and the team to negotiate accepta…" at bounding box center [270, 125] width 0 height 11
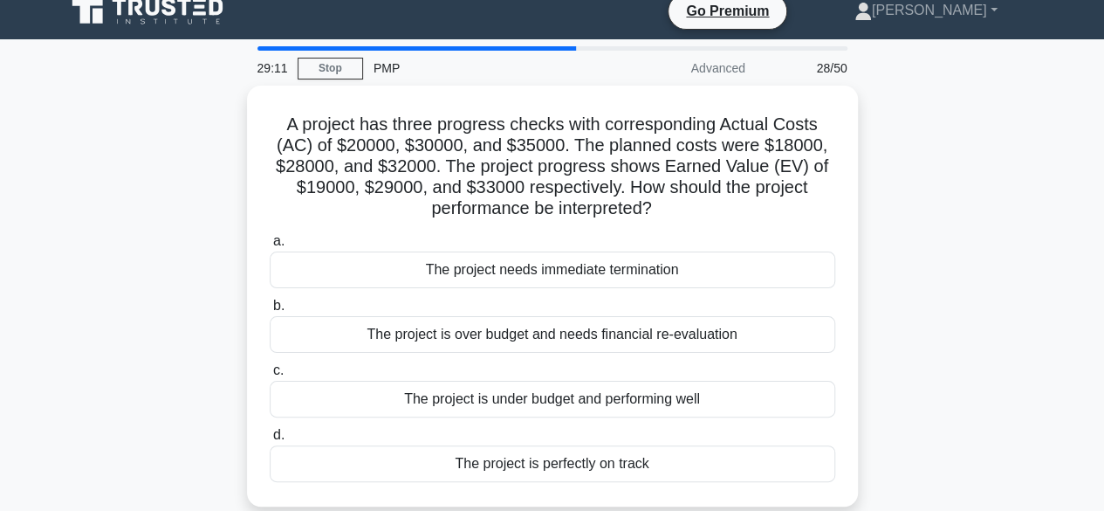
scroll to position [0, 0]
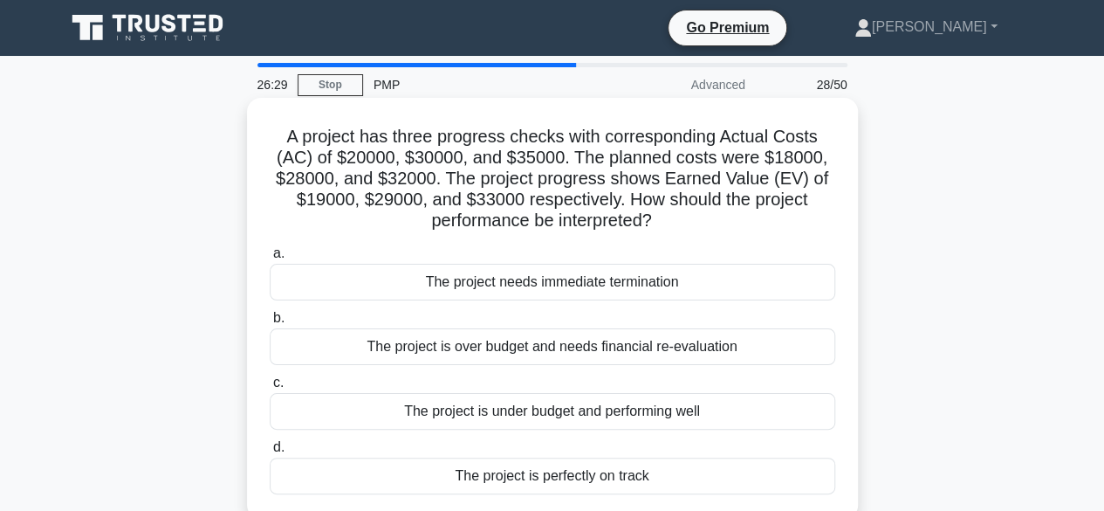
click at [731, 361] on div "The project is over budget and needs financial re-evaluation" at bounding box center [553, 346] width 566 height 37
click at [270, 324] on input "b. The project is over budget and needs financial re-evaluation" at bounding box center [270, 317] width 0 height 11
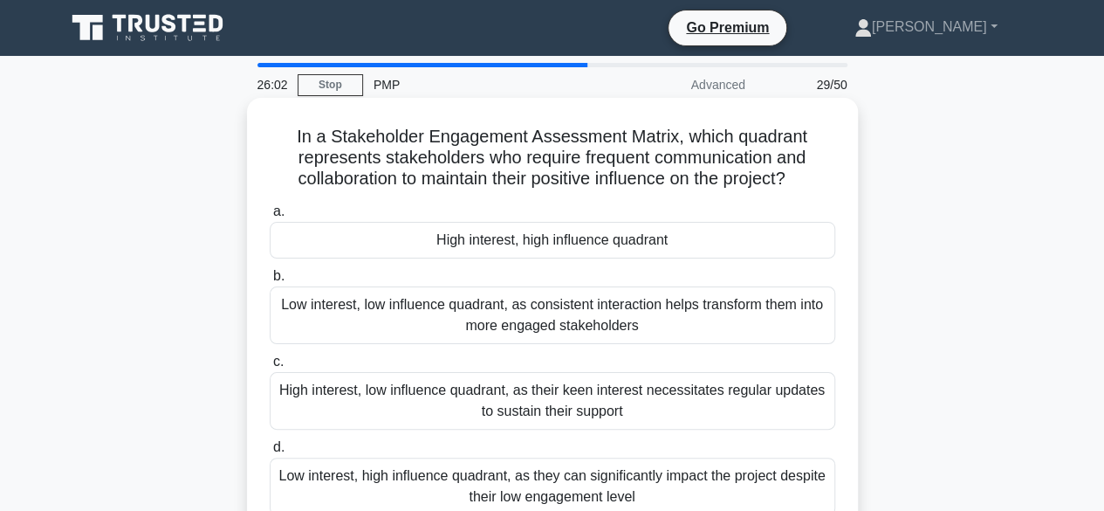
click at [675, 249] on div "High interest, high influence quadrant" at bounding box center [553, 240] width 566 height 37
click at [270, 217] on input "a. High interest, high influence quadrant" at bounding box center [270, 211] width 0 height 11
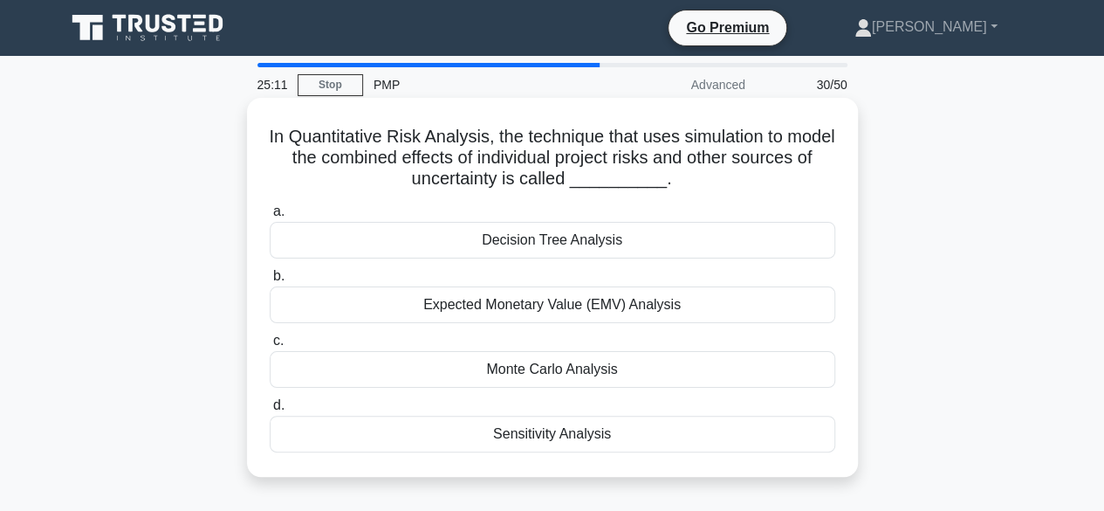
click at [627, 378] on div "Monte Carlo Analysis" at bounding box center [553, 369] width 566 height 37
click at [270, 347] on input "c. Monte Carlo Analysis" at bounding box center [270, 340] width 0 height 11
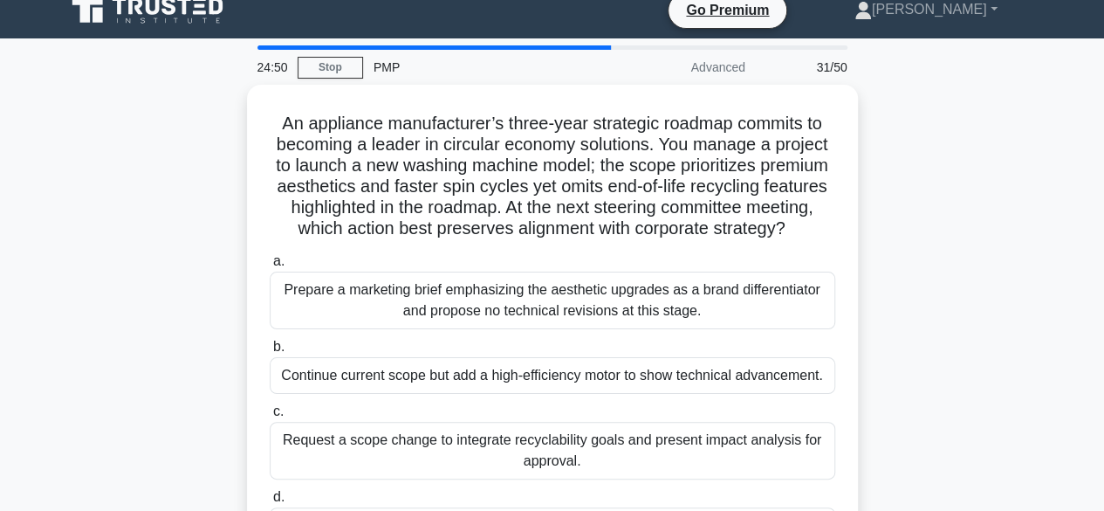
scroll to position [14, 0]
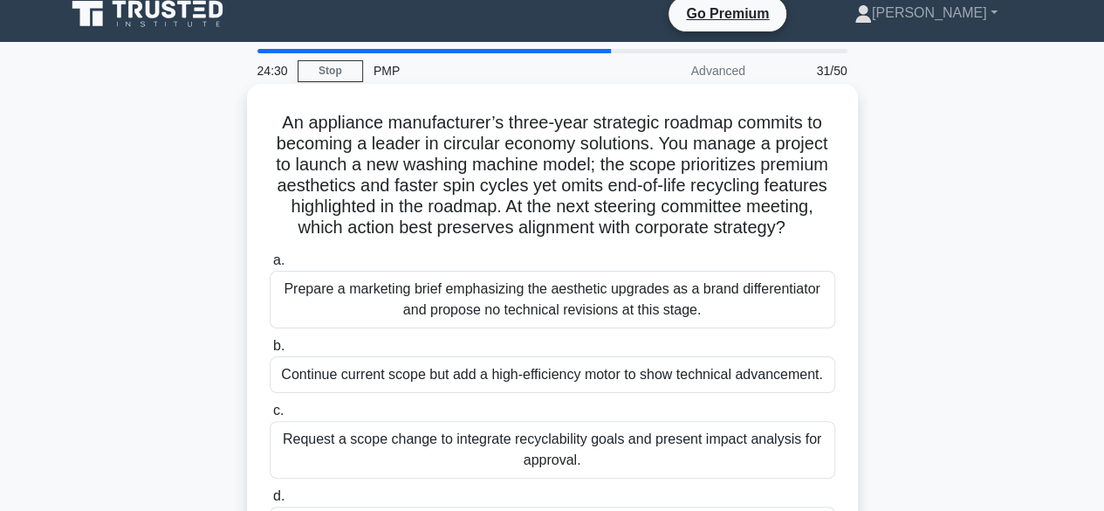
click at [785, 380] on div "Continue current scope but add a high-efficiency motor to show technical advanc…" at bounding box center [553, 374] width 566 height 37
click at [270, 352] on input "b. Continue current scope but add a high-efficiency motor to show technical adv…" at bounding box center [270, 345] width 0 height 11
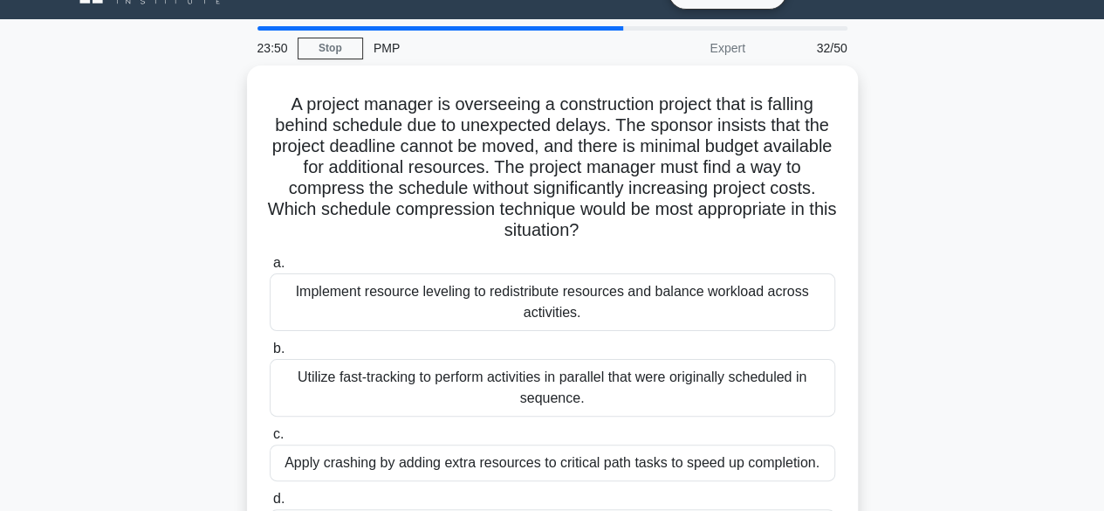
scroll to position [37, 0]
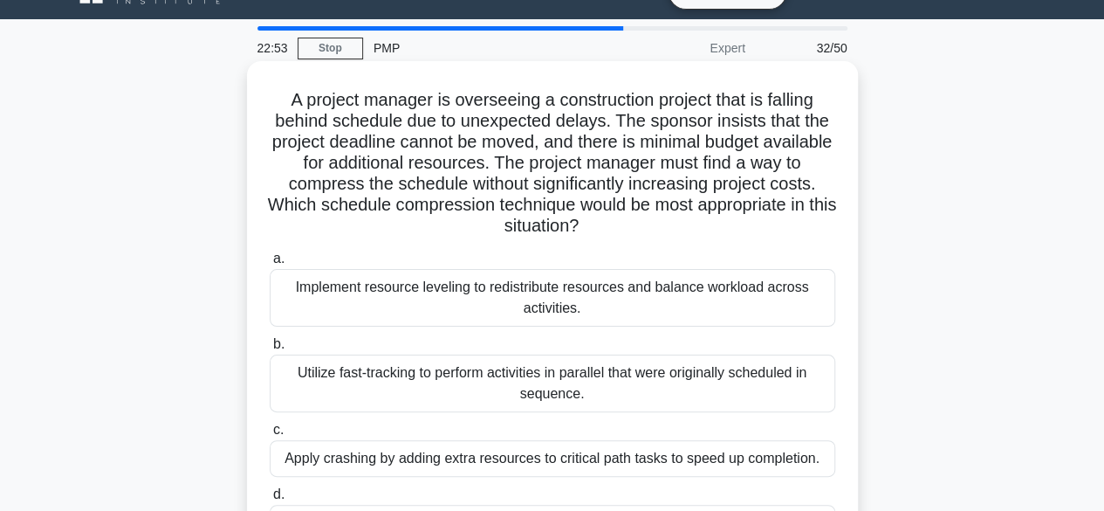
click at [655, 409] on div "Utilize fast-tracking to perform activities in parallel that were originally sc…" at bounding box center [553, 383] width 566 height 58
click at [270, 350] on input "b. Utilize fast-tracking to perform activities in parallel that were originally…" at bounding box center [270, 344] width 0 height 11
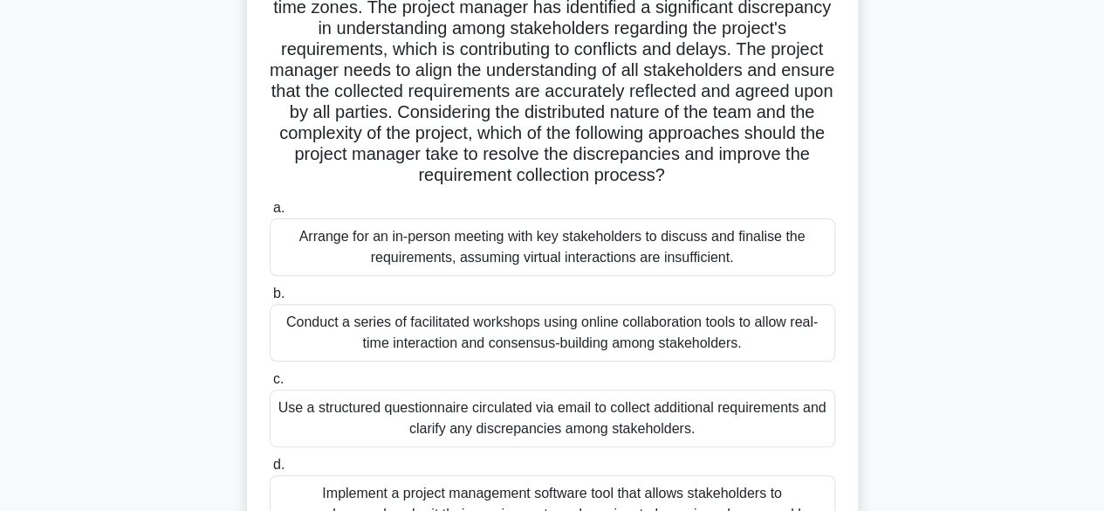
scroll to position [176, 0]
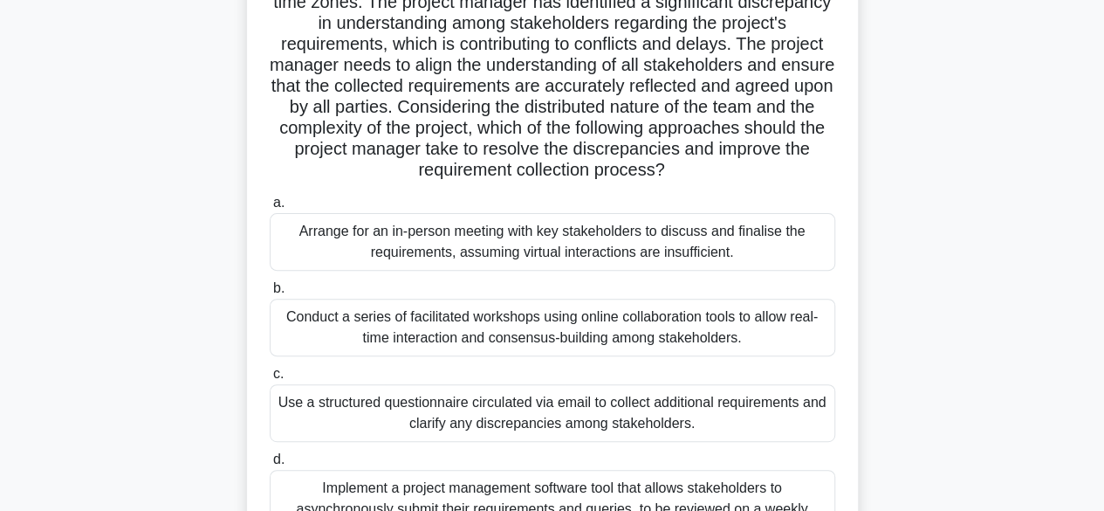
click at [754, 327] on div "Conduct a series of facilitated workshops using online collaboration tools to a…" at bounding box center [553, 328] width 566 height 58
click at [270, 294] on input "b. Conduct a series of facilitated workshops using online collaboration tools t…" at bounding box center [270, 288] width 0 height 11
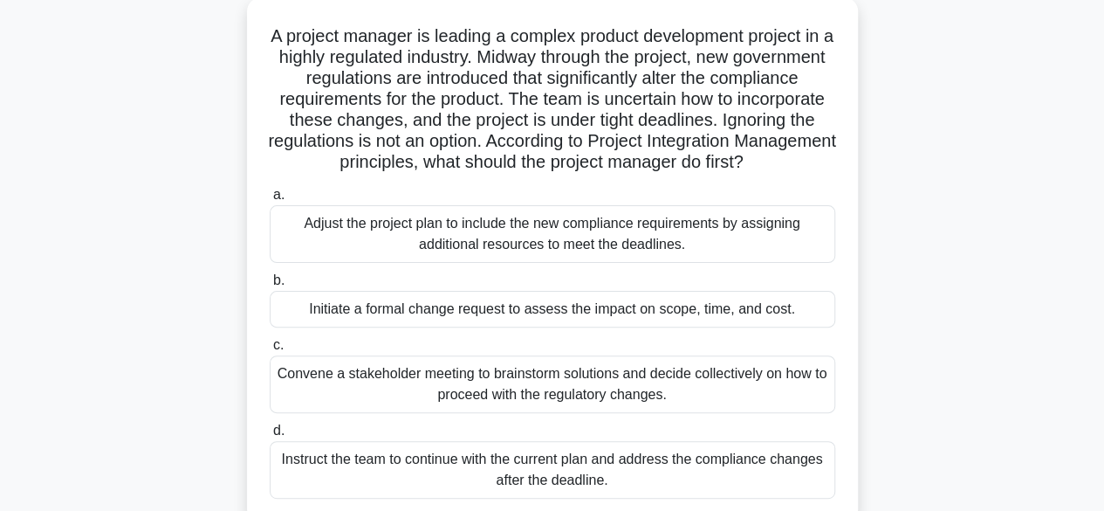
scroll to position [106, 0]
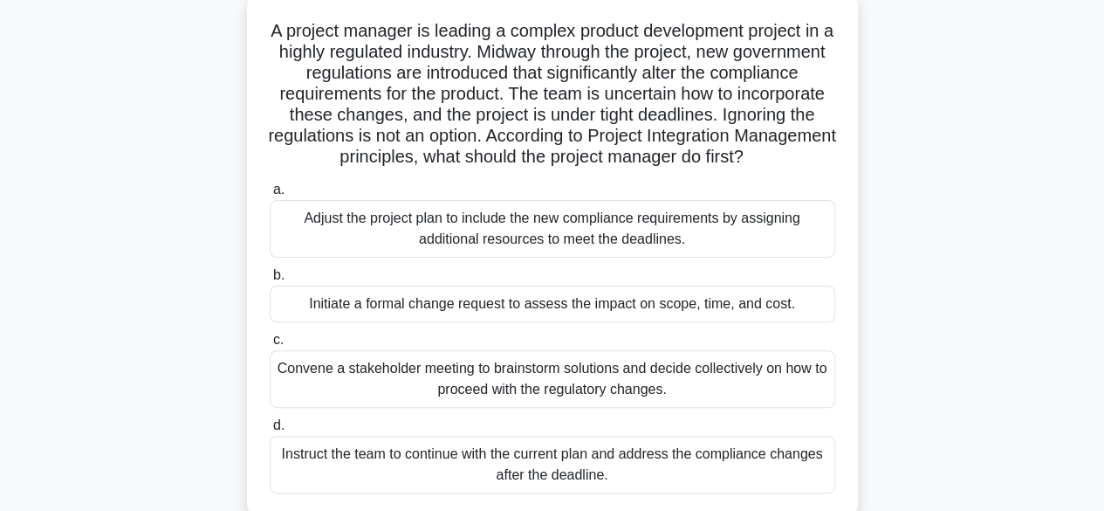
click at [737, 322] on div "Initiate a formal change request to assess the impact on scope, time, and cost." at bounding box center [553, 303] width 566 height 37
click at [270, 281] on input "b. Initiate a formal change request to assess the impact on scope, time, and co…" at bounding box center [270, 275] width 0 height 11
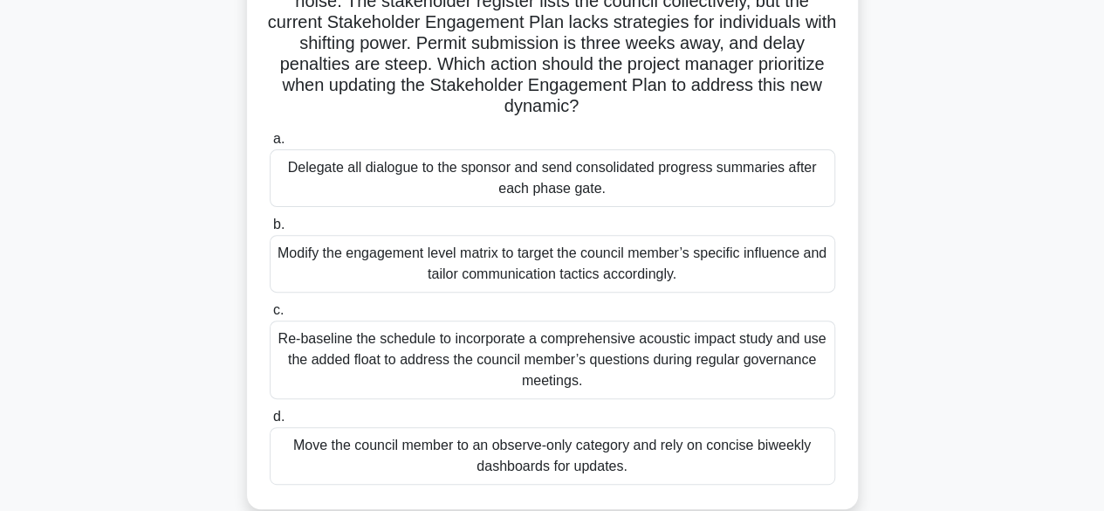
scroll to position [175, 0]
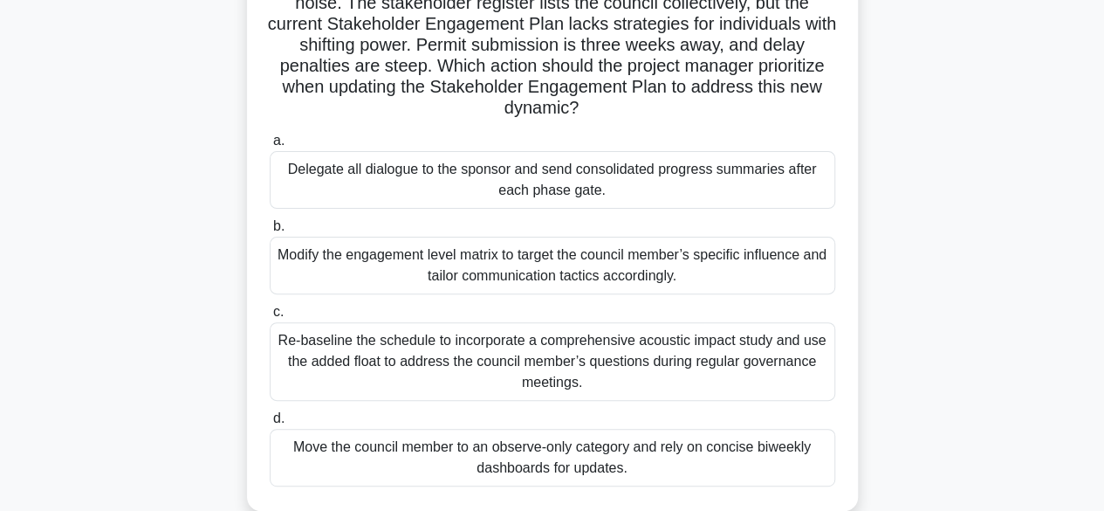
click at [760, 271] on div "Modify the engagement level matrix to target the council member’s specific infl…" at bounding box center [553, 266] width 566 height 58
click at [270, 232] on input "b. Modify the engagement level matrix to target the council member’s specific i…" at bounding box center [270, 226] width 0 height 11
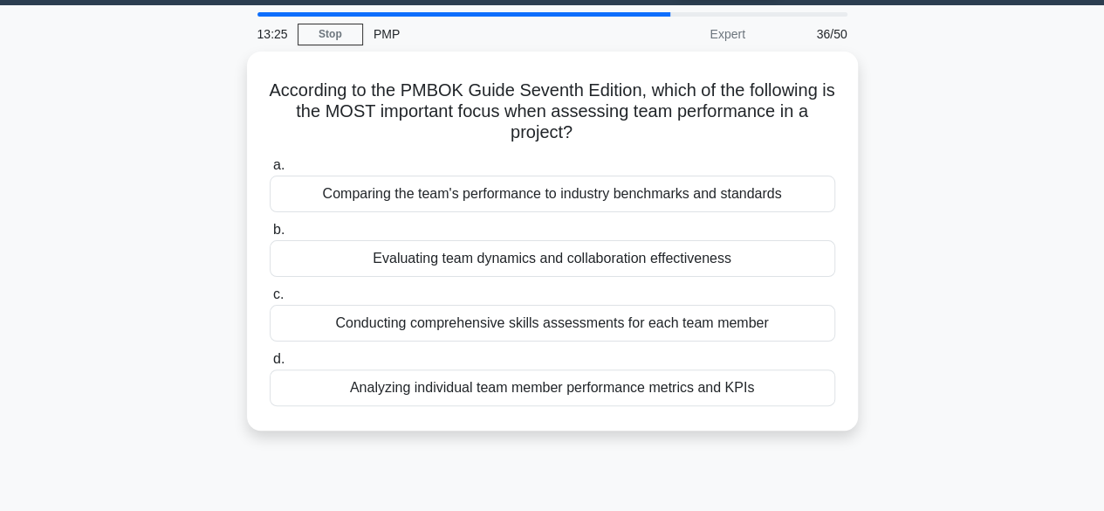
scroll to position [53, 0]
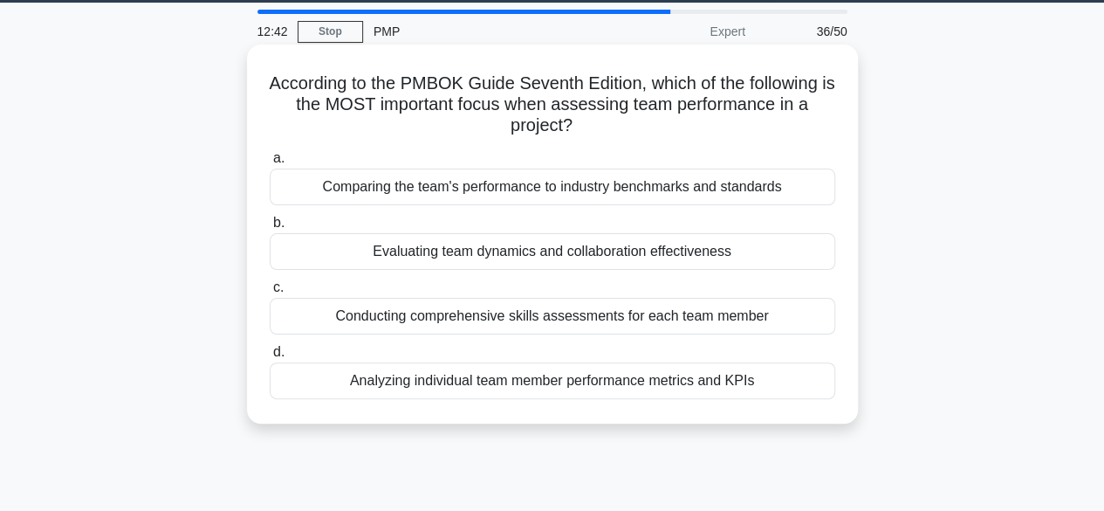
click at [682, 389] on div "Analyzing individual team member performance metrics and KPIs" at bounding box center [553, 380] width 566 height 37
click at [270, 358] on input "d. Analyzing individual team member performance metrics and KPIs" at bounding box center [270, 352] width 0 height 11
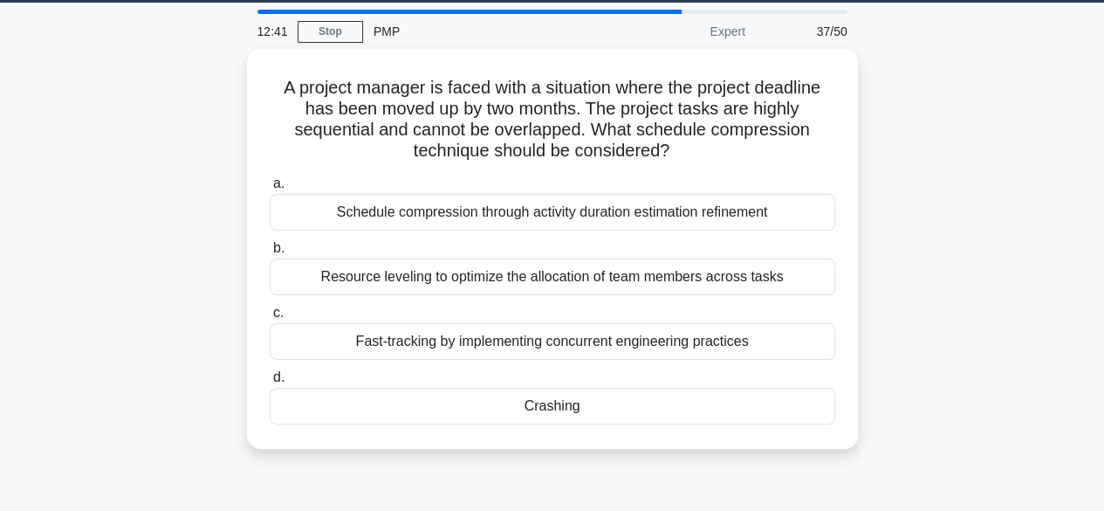
scroll to position [0, 0]
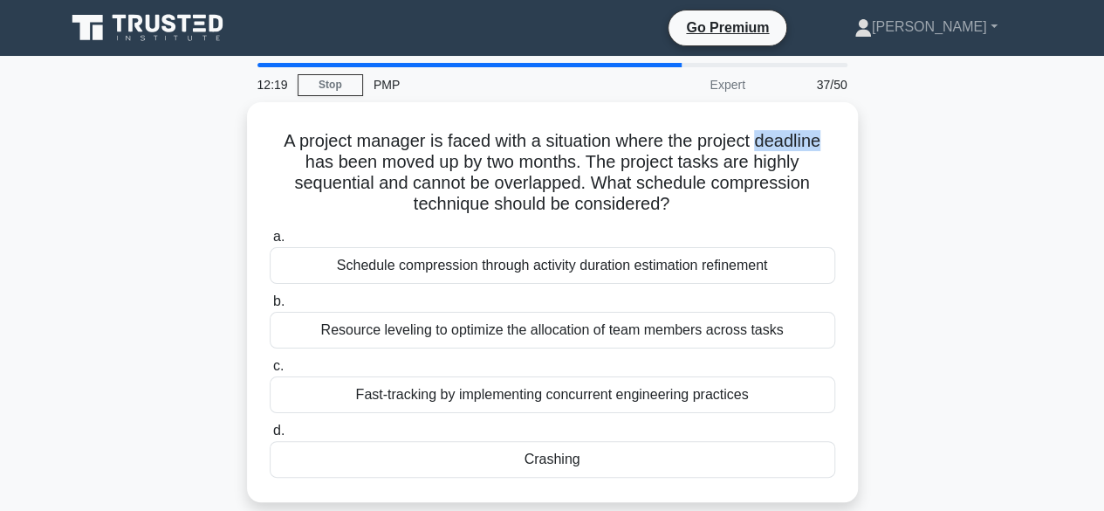
click at [987, 152] on div "A project manager is faced with a situation where the project deadline has been…" at bounding box center [552, 312] width 995 height 421
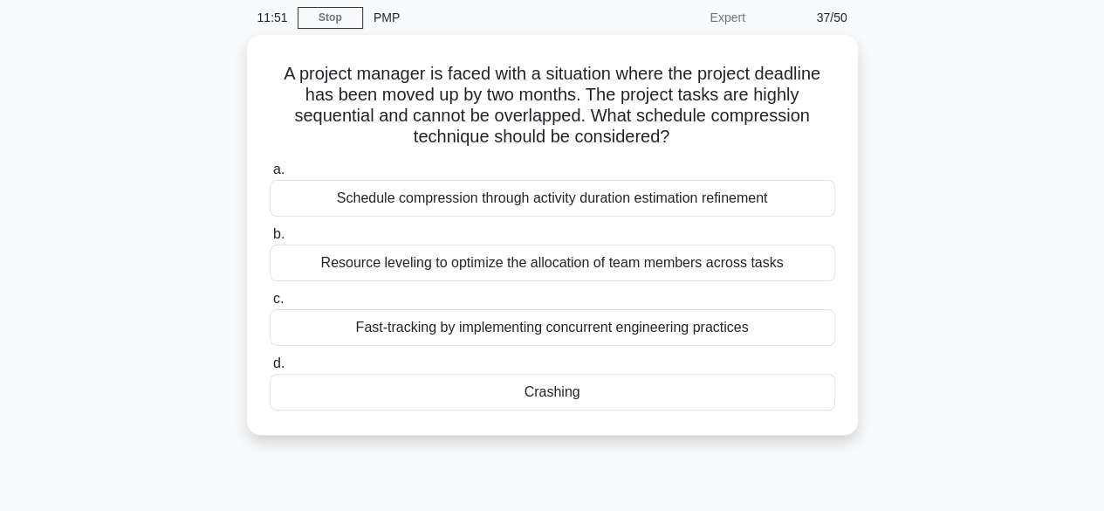
scroll to position [69, 0]
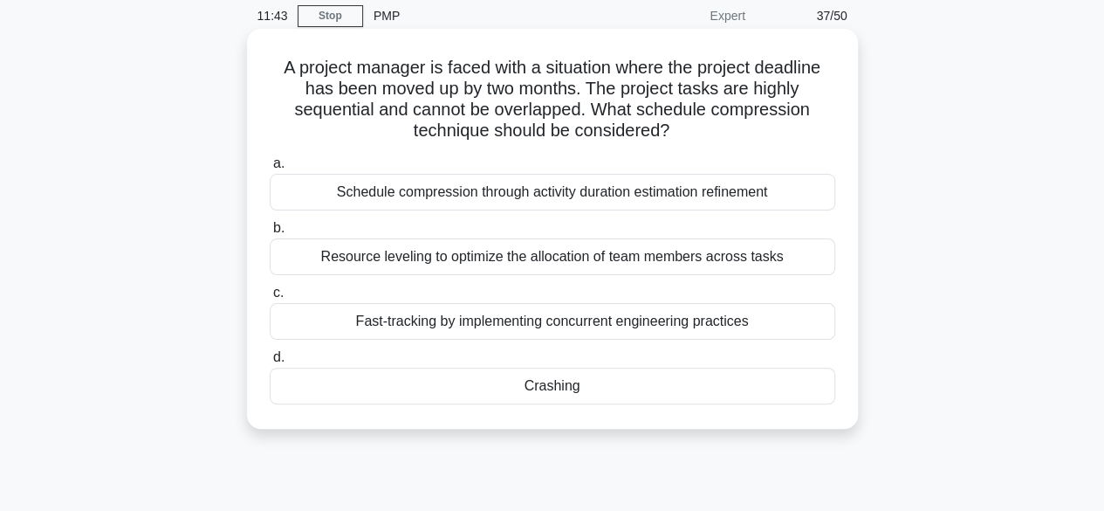
click at [630, 392] on div "Crashing" at bounding box center [553, 385] width 566 height 37
click at [270, 363] on input "d. Crashing" at bounding box center [270, 357] width 0 height 11
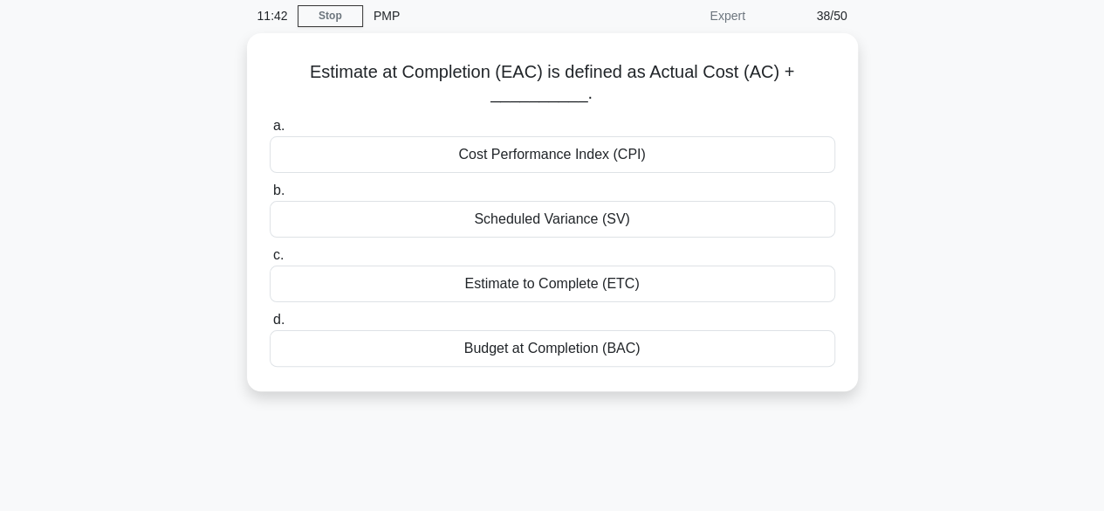
scroll to position [0, 0]
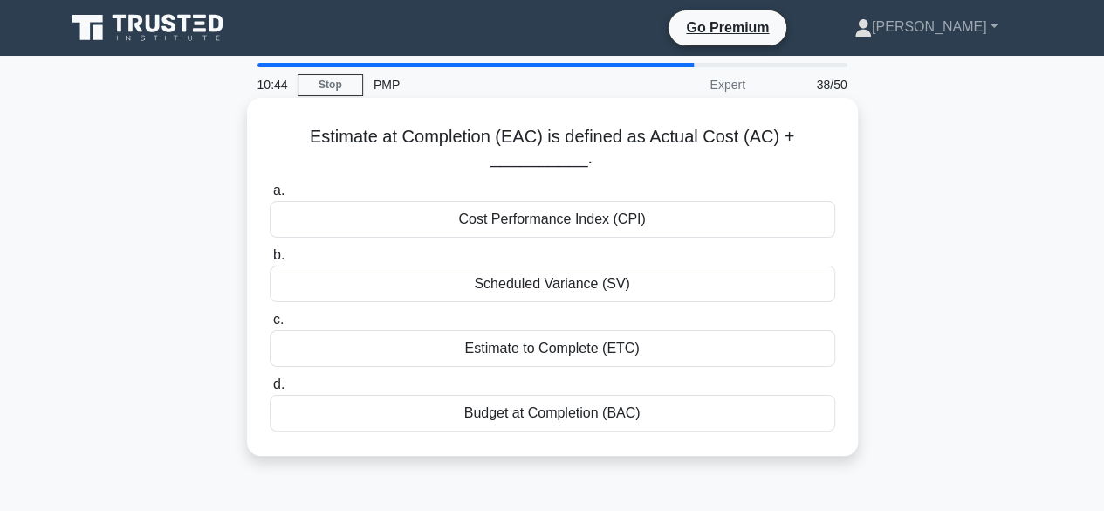
click at [651, 353] on div "Estimate to Complete (ETC)" at bounding box center [553, 348] width 566 height 37
click at [270, 326] on input "c. Estimate to Complete (ETC)" at bounding box center [270, 319] width 0 height 11
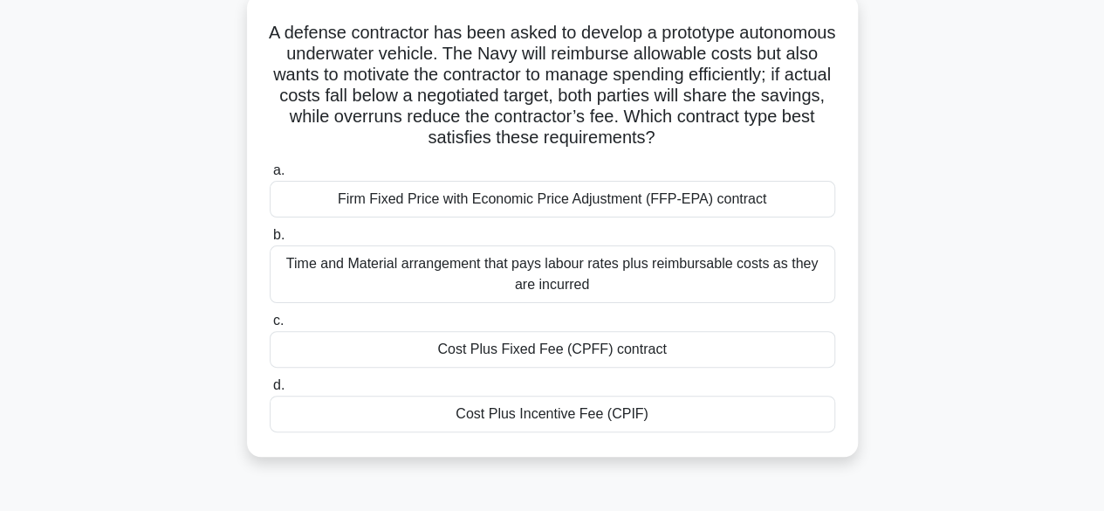
scroll to position [110, 0]
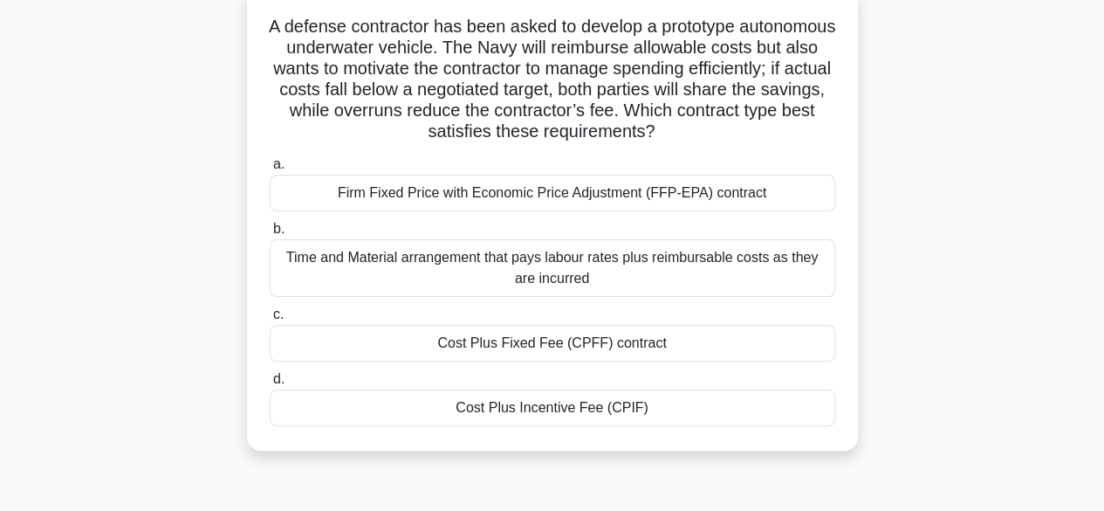
click at [664, 415] on div "Cost Plus Incentive Fee (CPIF)" at bounding box center [553, 407] width 566 height 37
click at [270, 385] on input "d. Cost Plus Incentive Fee (CPIF)" at bounding box center [270, 379] width 0 height 11
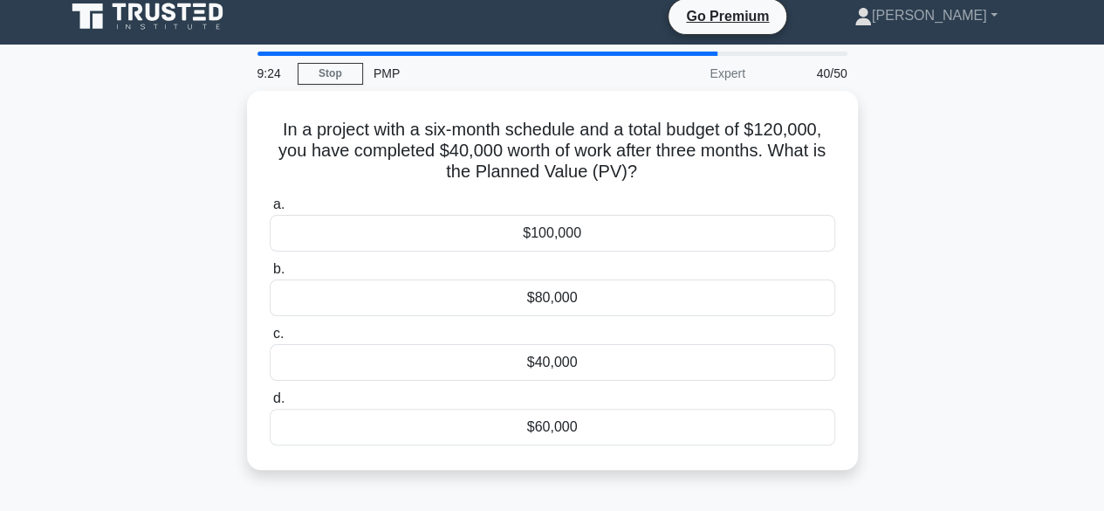
scroll to position [0, 0]
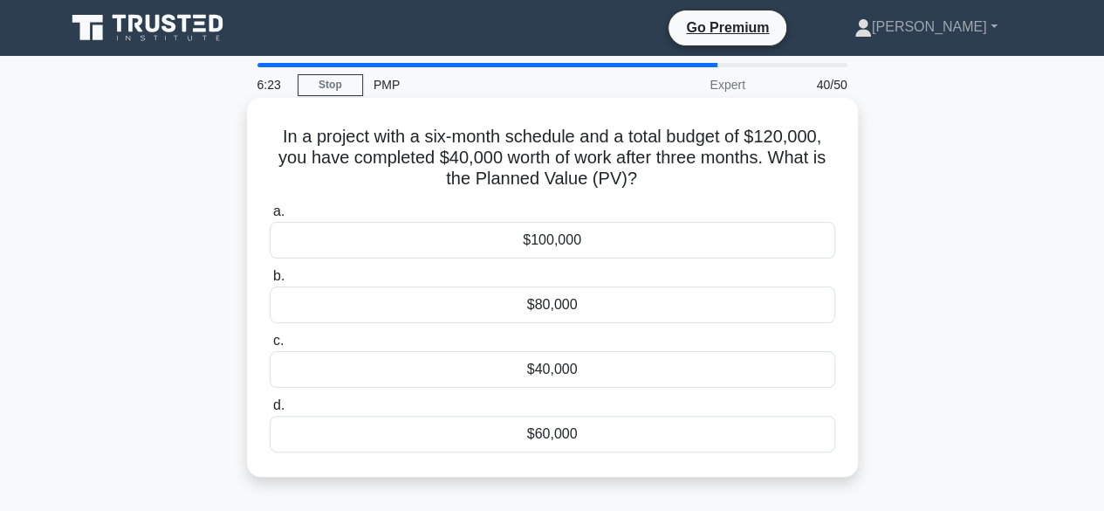
click at [583, 241] on div "$100,000" at bounding box center [553, 240] width 566 height 37
click at [270, 217] on input "a. $100,000" at bounding box center [270, 211] width 0 height 11
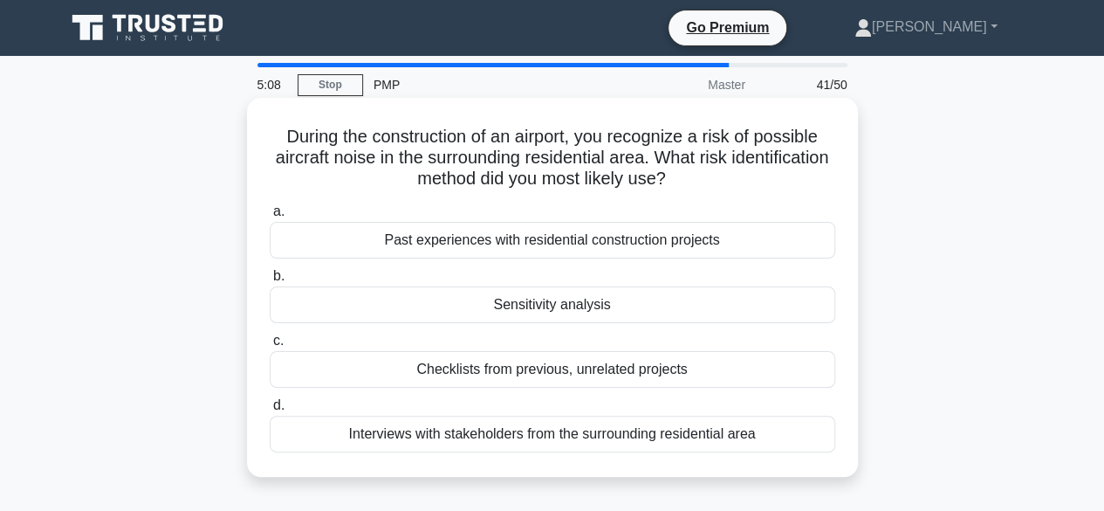
click at [736, 240] on div "Past experiences with residential construction projects" at bounding box center [553, 240] width 566 height 37
click at [270, 217] on input "a. Past experiences with residential construction projects" at bounding box center [270, 211] width 0 height 11
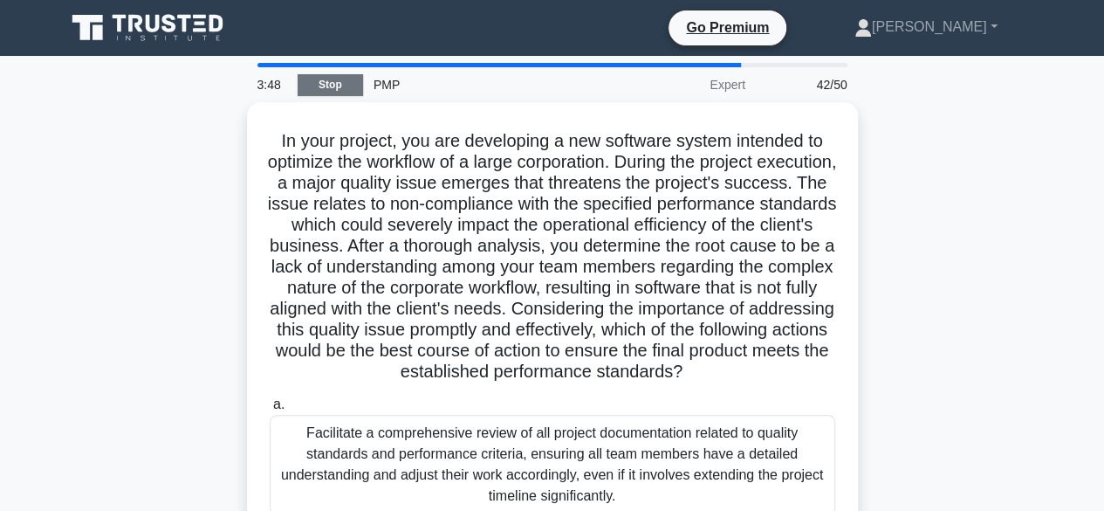
click at [324, 79] on link "Stop" at bounding box center [330, 85] width 65 height 22
click at [335, 83] on link "Stop" at bounding box center [330, 85] width 65 height 22
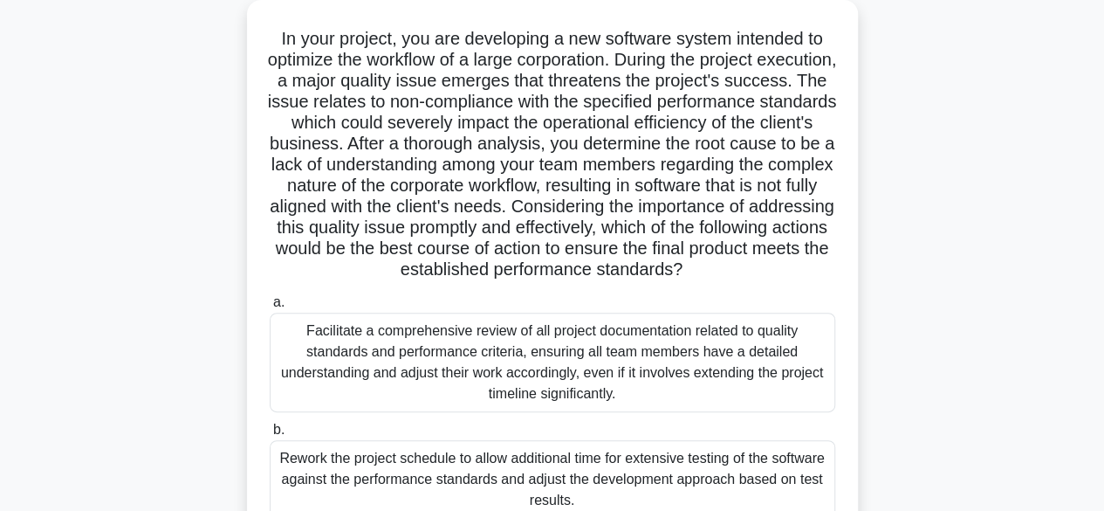
scroll to position [101, 0]
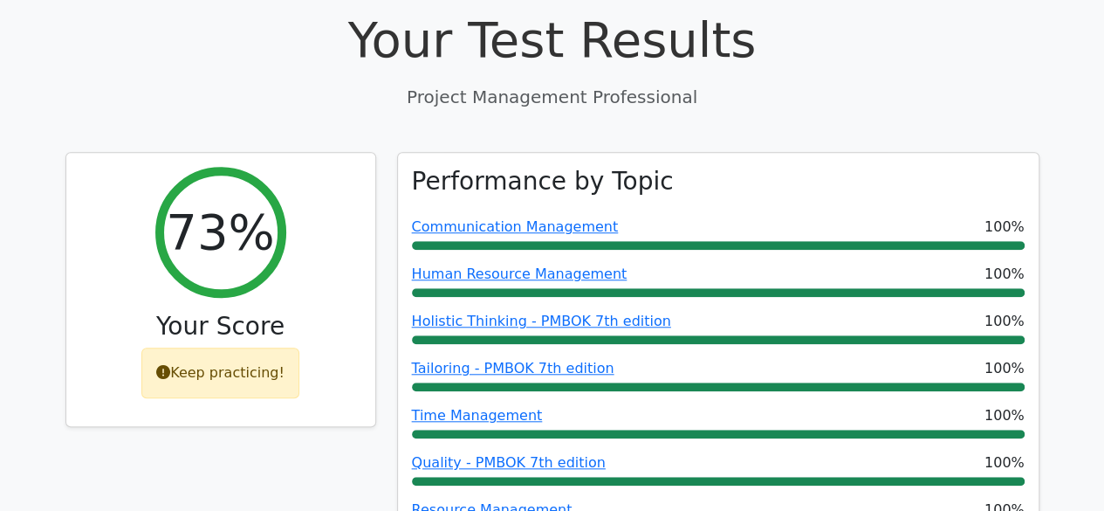
scroll to position [628, 0]
